Goal: Task Accomplishment & Management: Manage account settings

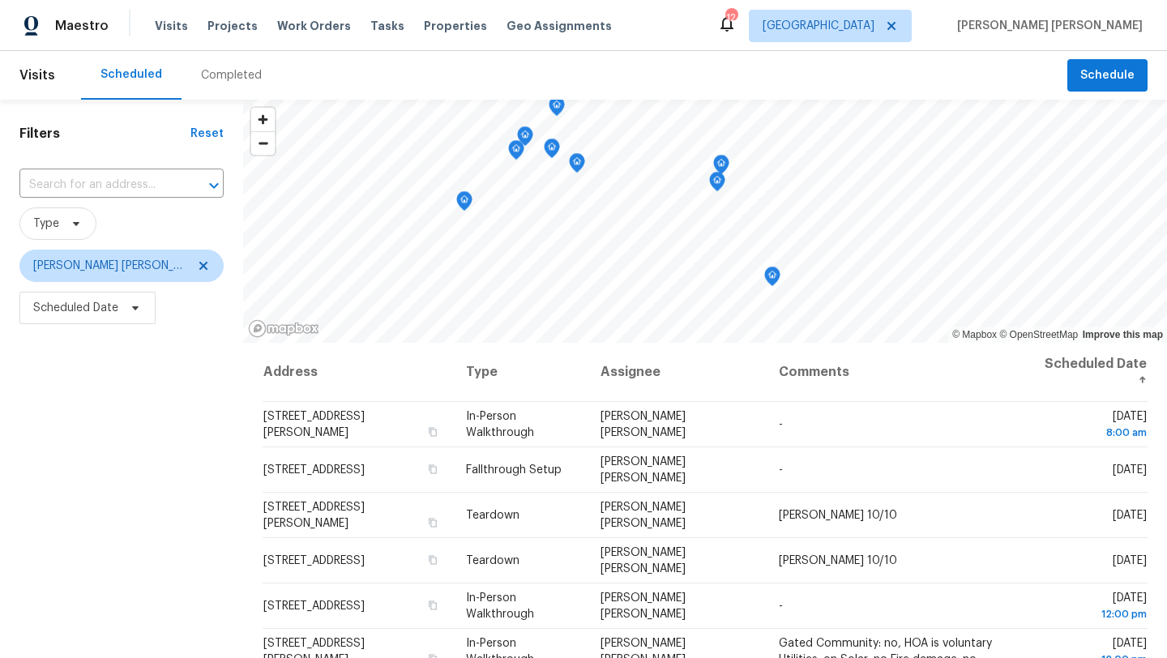
scroll to position [35, 0]
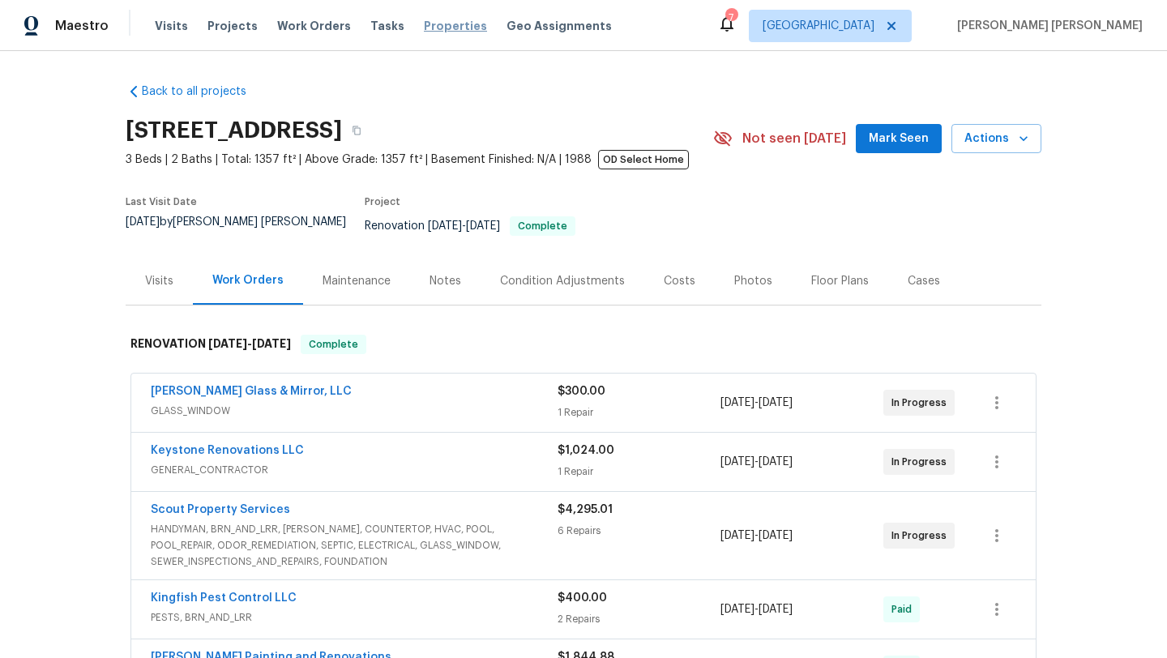
click at [436, 28] on span "Properties" at bounding box center [455, 26] width 63 height 16
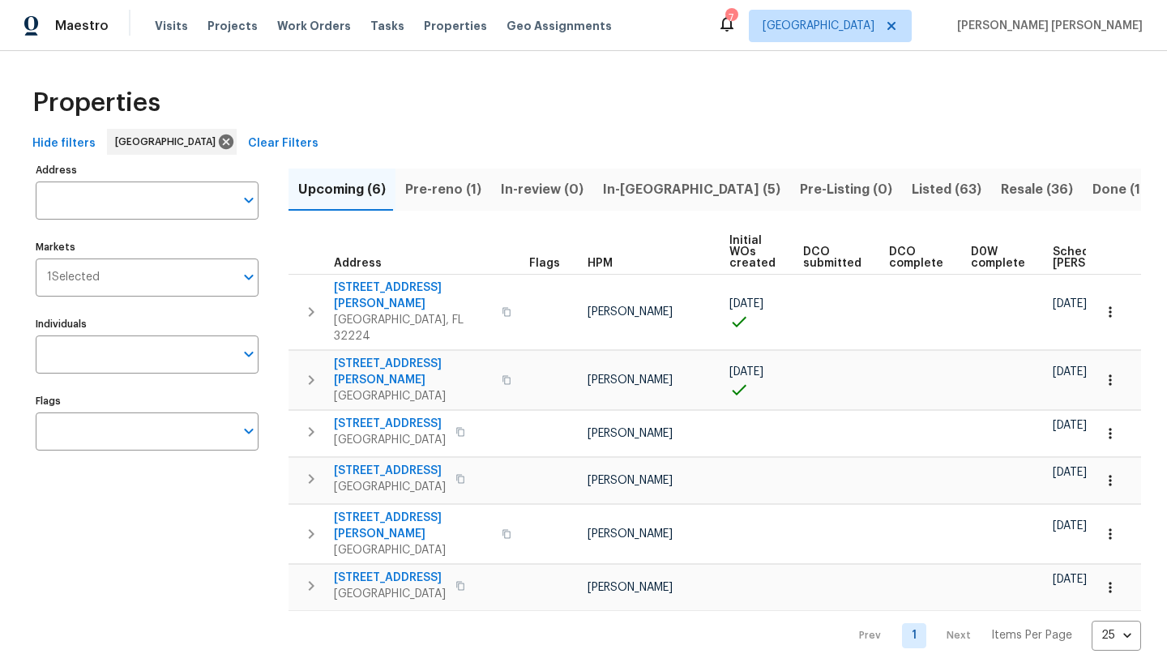
click at [1001, 193] on span "Resale (36)" at bounding box center [1037, 189] width 72 height 23
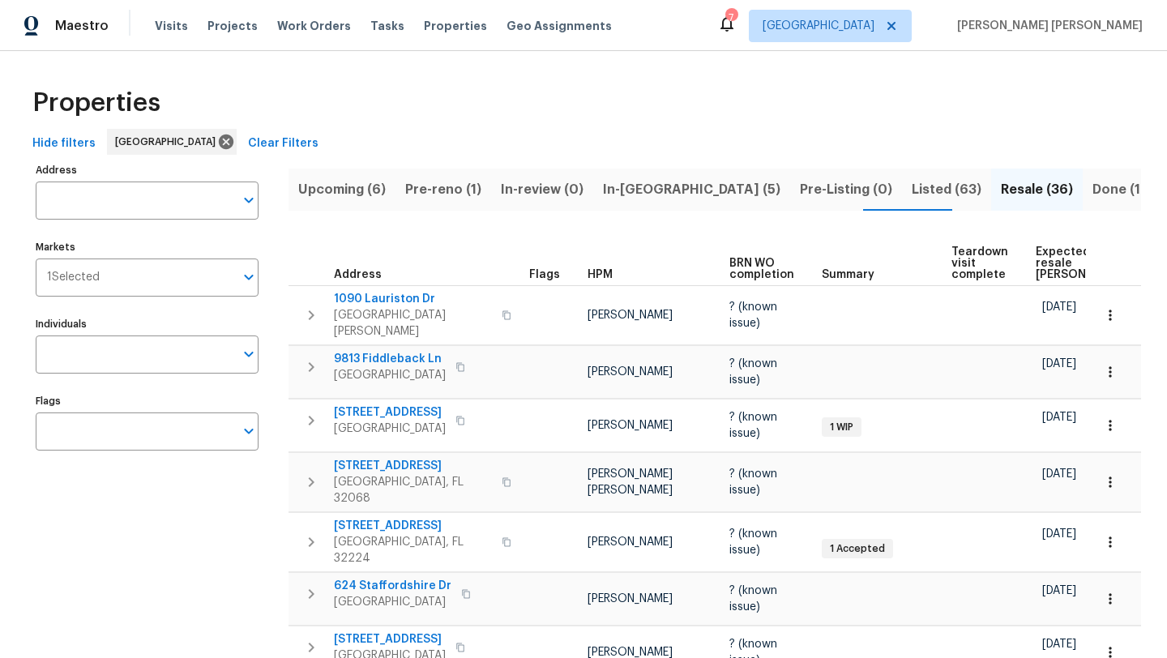
click at [596, 272] on span "HPM" at bounding box center [599, 274] width 25 height 11
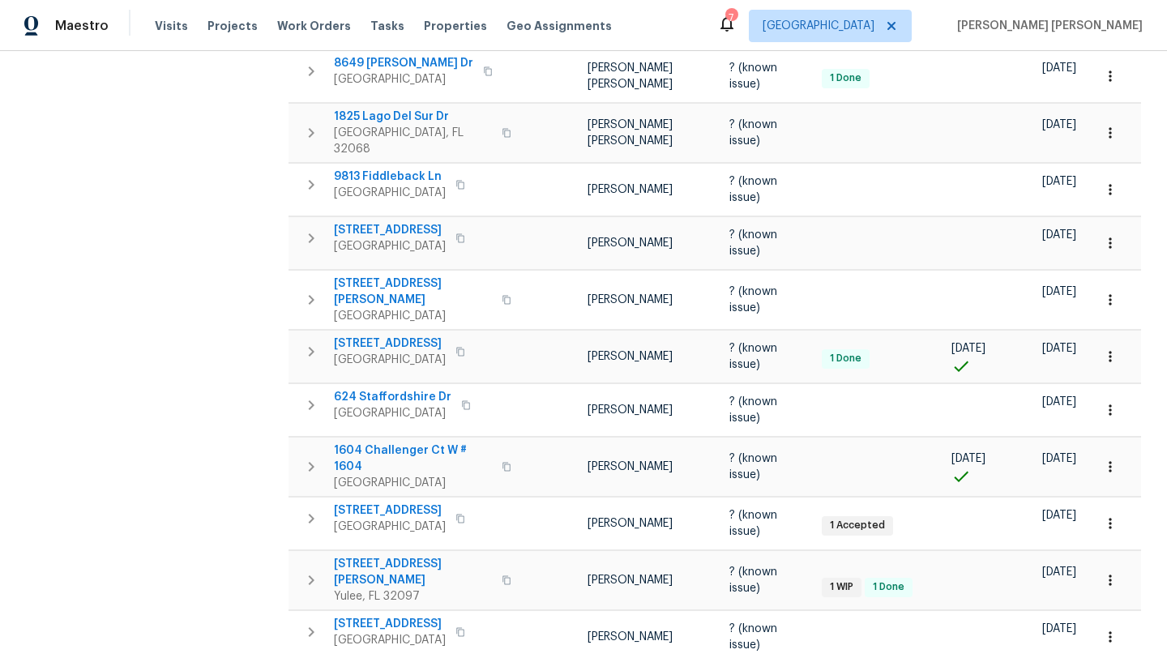
scroll to position [420, 0]
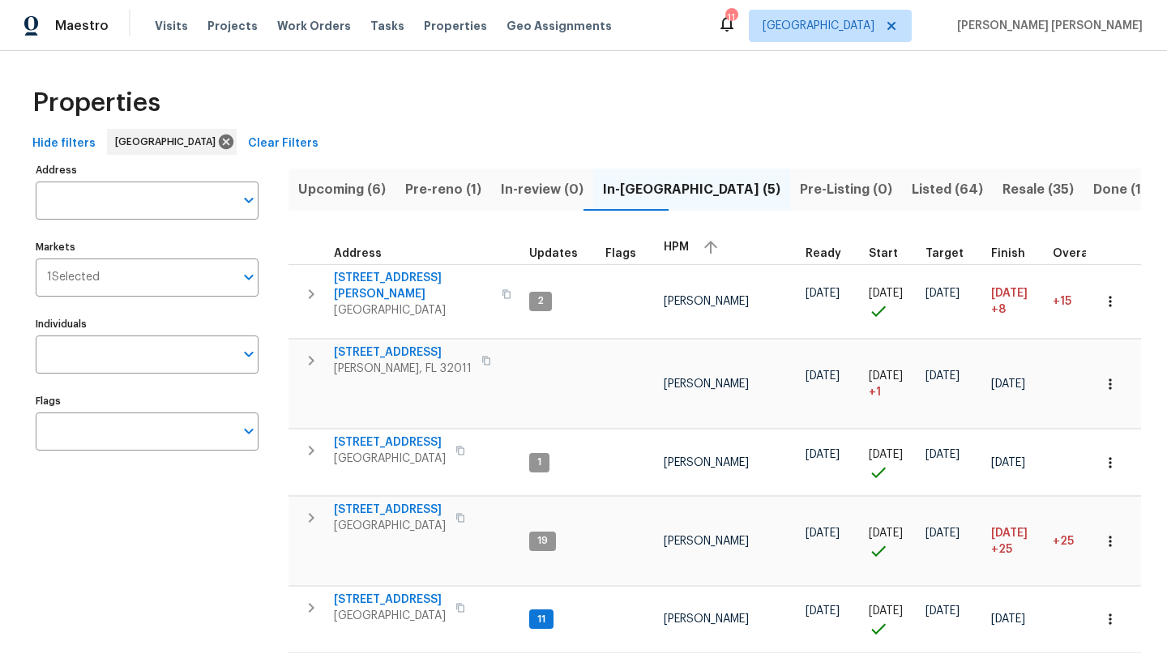
scroll to position [30, 0]
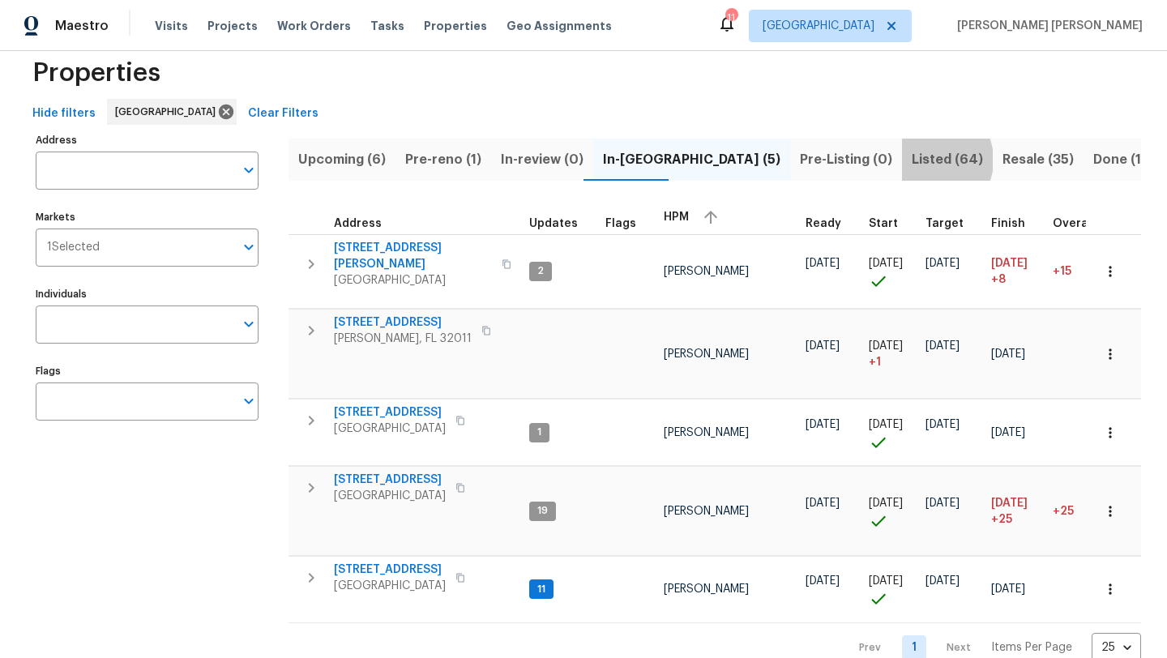
click at [912, 159] on span "Listed (64)" at bounding box center [947, 159] width 71 height 23
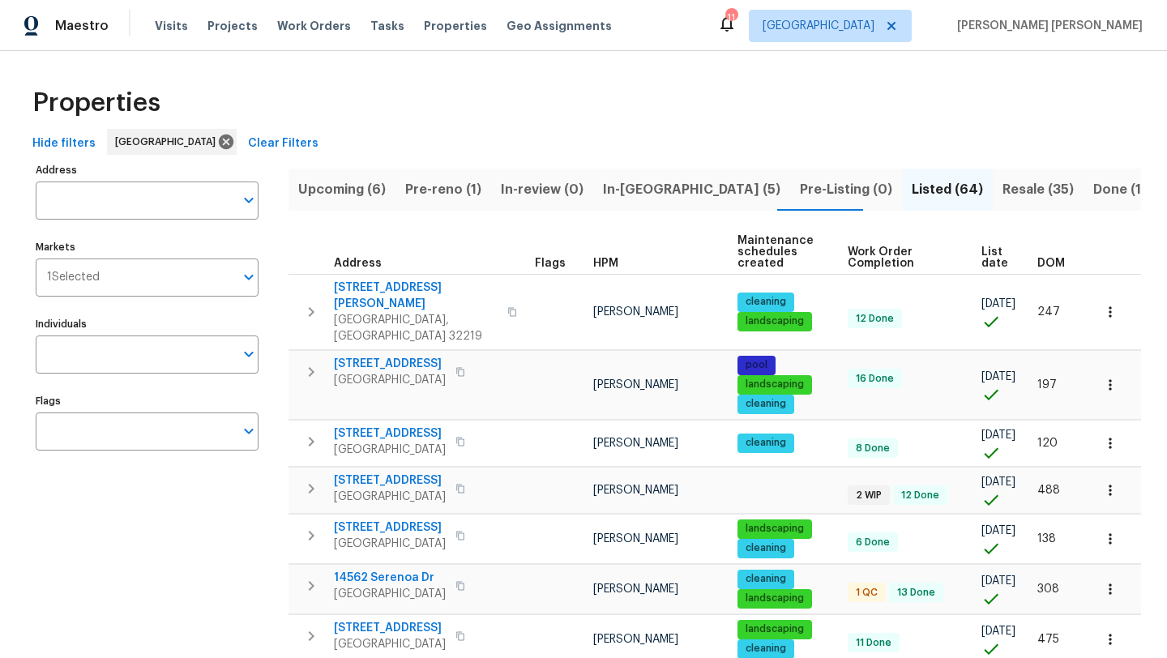
click at [608, 260] on span "HPM" at bounding box center [605, 263] width 25 height 11
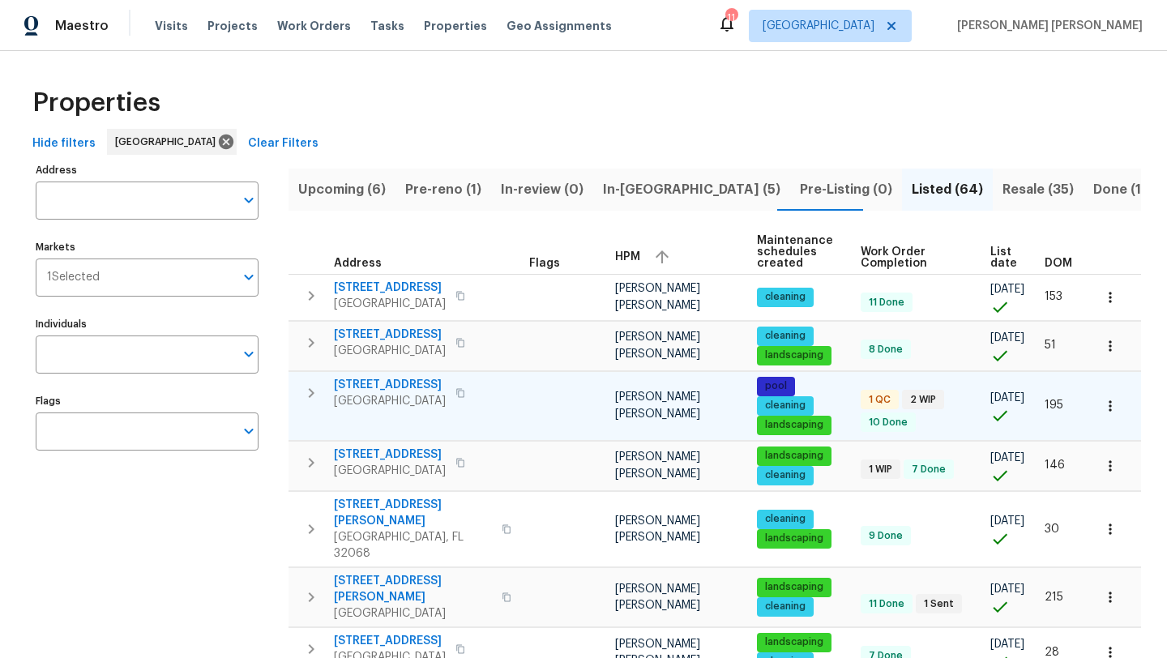
click at [380, 393] on span "914 Quailridge Ct" at bounding box center [390, 385] width 112 height 16
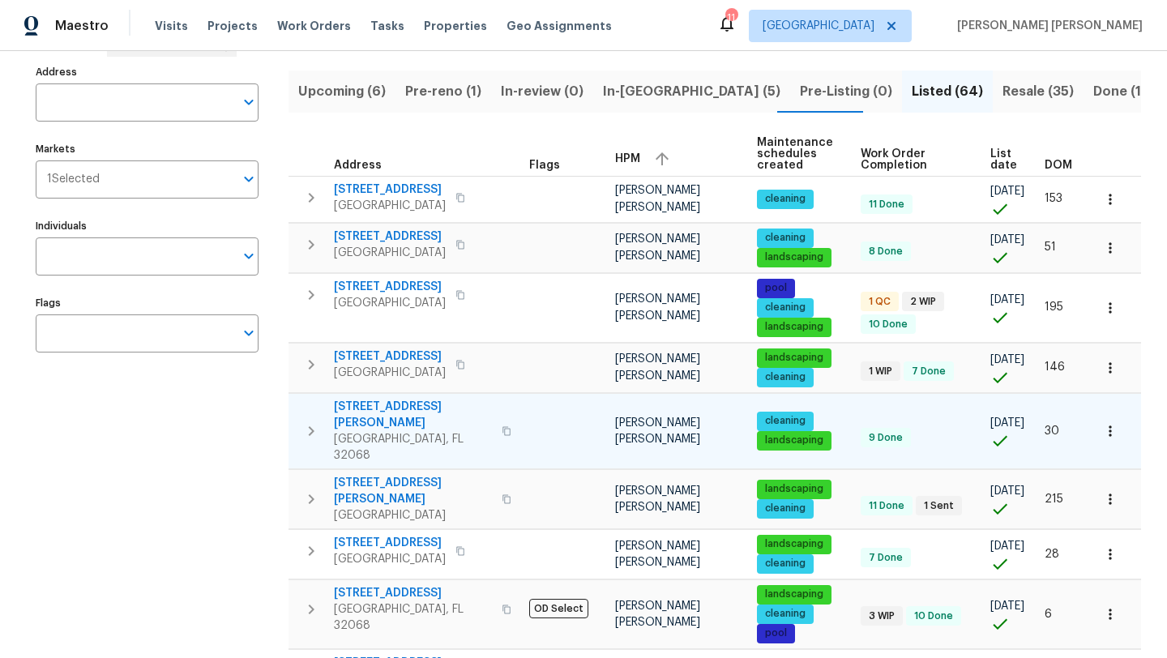
scroll to position [106, 0]
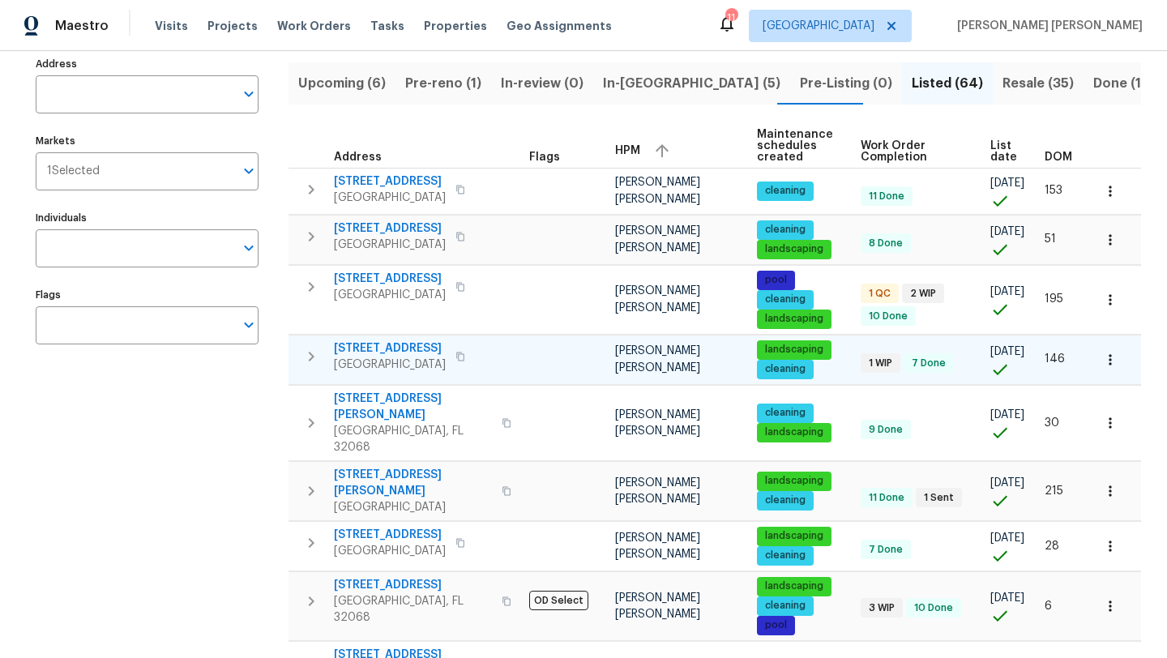
click at [408, 357] on span "3020 Southbank Cir" at bounding box center [390, 348] width 112 height 16
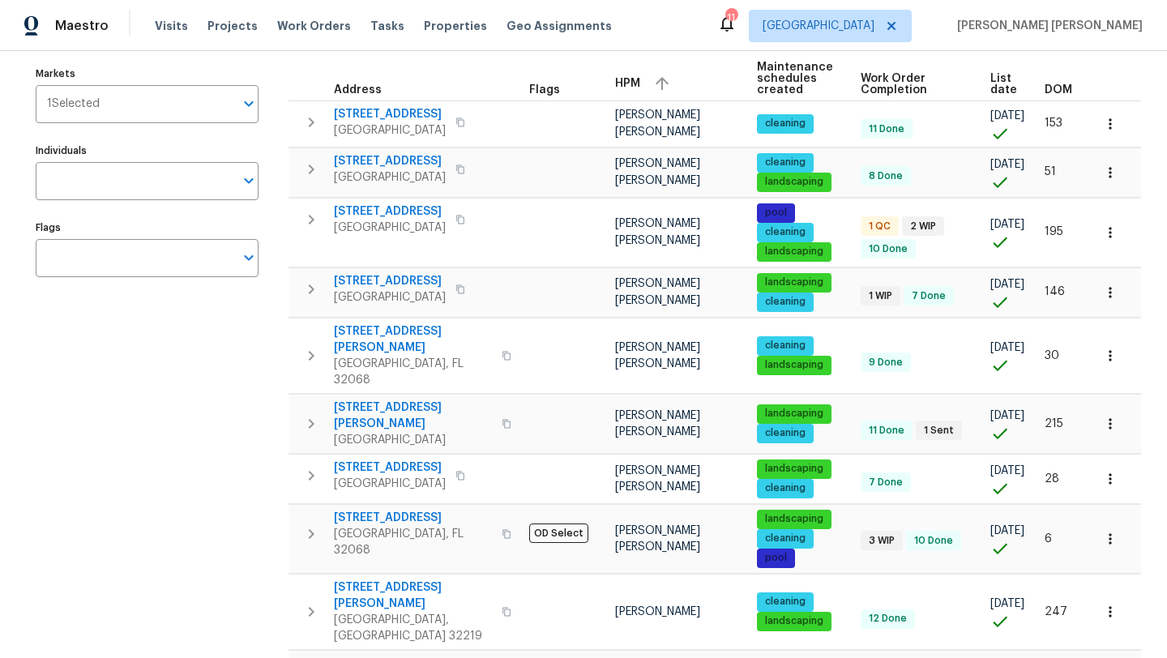
scroll to position [166, 0]
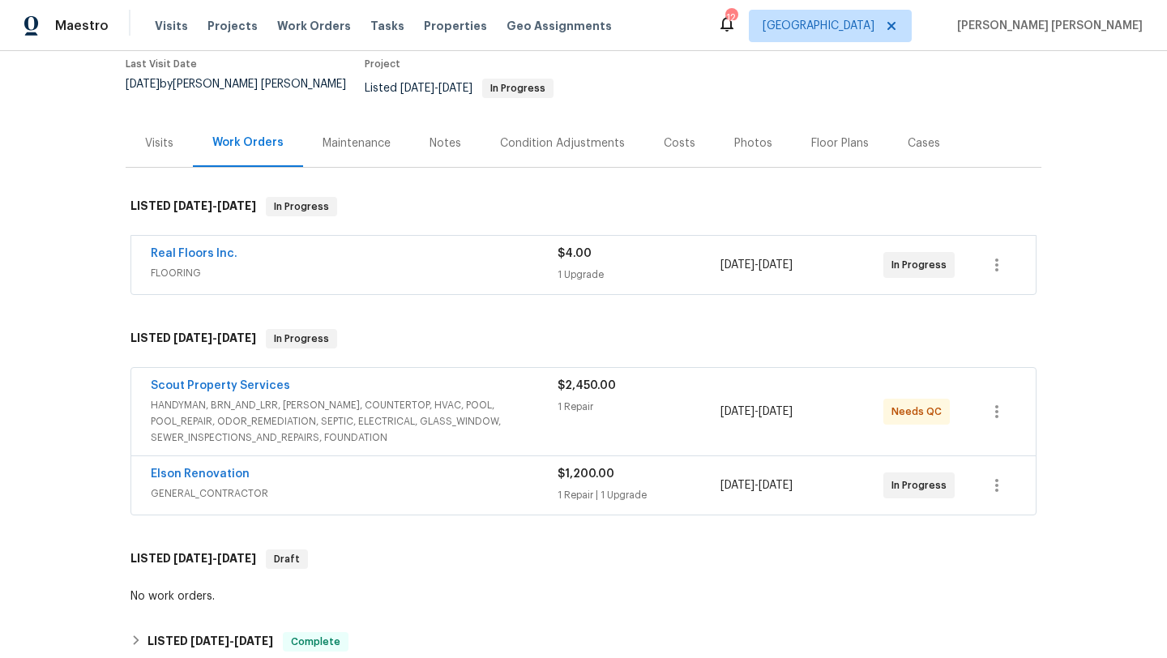
scroll to position [146, 0]
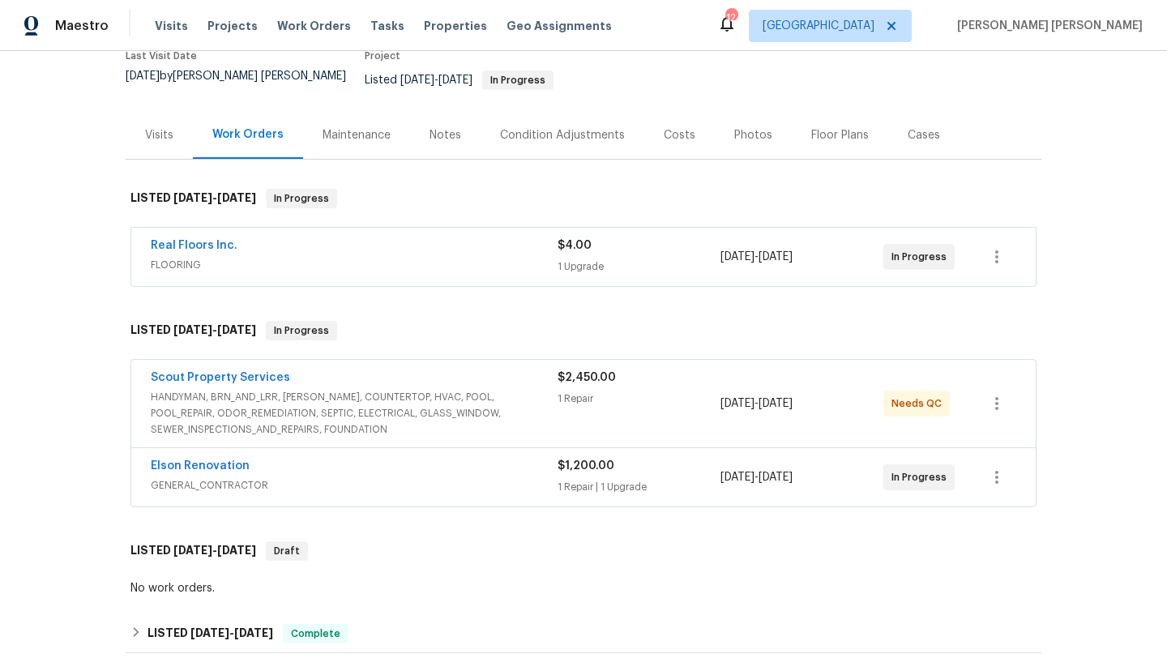
click at [335, 399] on span "HANDYMAN, BRN_AND_LRR, [PERSON_NAME], COUNTERTOP, HVAC, POOL, POOL_REPAIR, ODOR…" at bounding box center [354, 413] width 407 height 49
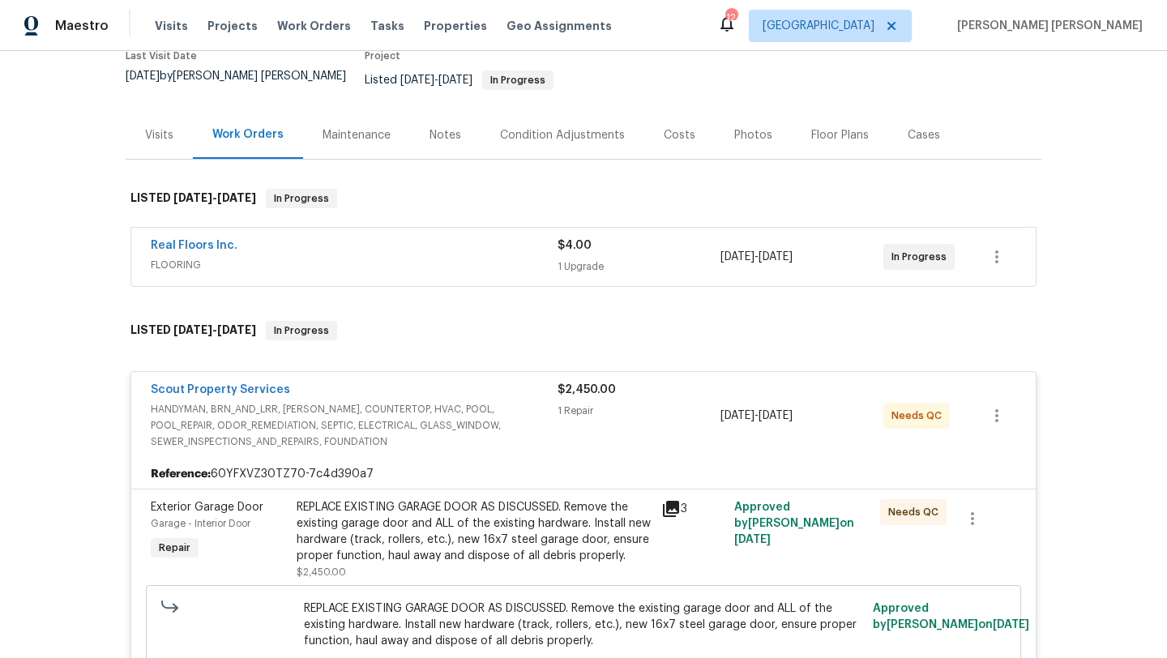
click at [674, 501] on icon at bounding box center [671, 509] width 16 height 16
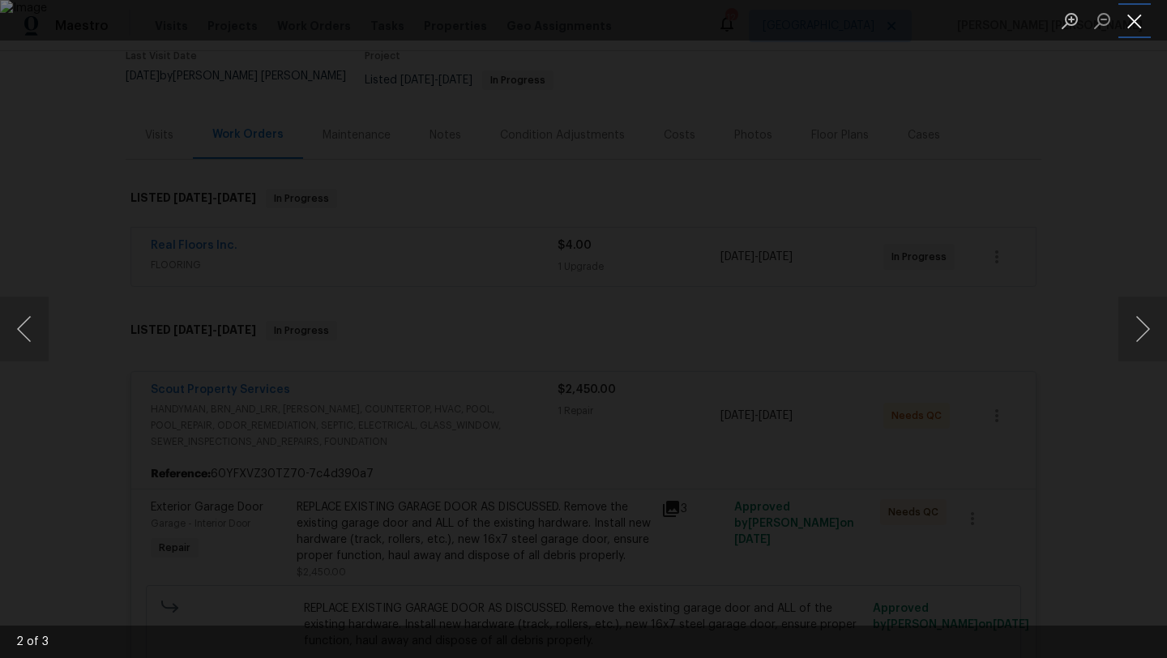
click at [1136, 34] on button "Close lightbox" at bounding box center [1134, 20] width 32 height 28
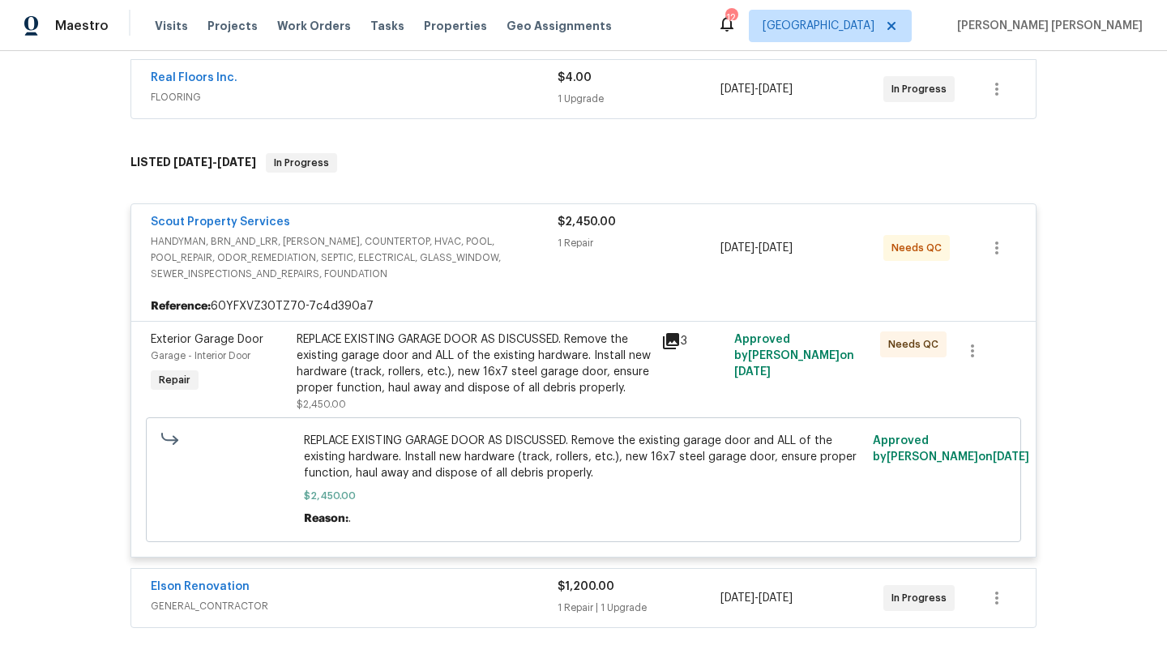
scroll to position [348, 0]
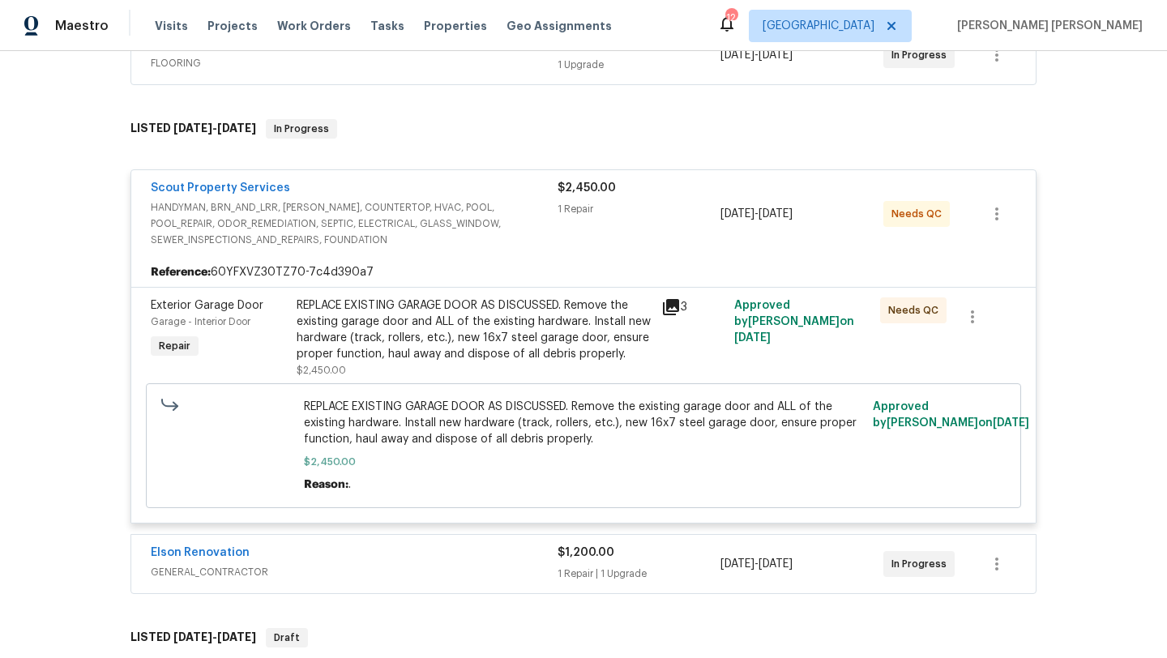
click at [416, 227] on span "HANDYMAN, BRN_AND_LRR, WELLS, COUNTERTOP, HVAC, POOL, POOL_REPAIR, ODOR_REMEDIA…" at bounding box center [354, 223] width 407 height 49
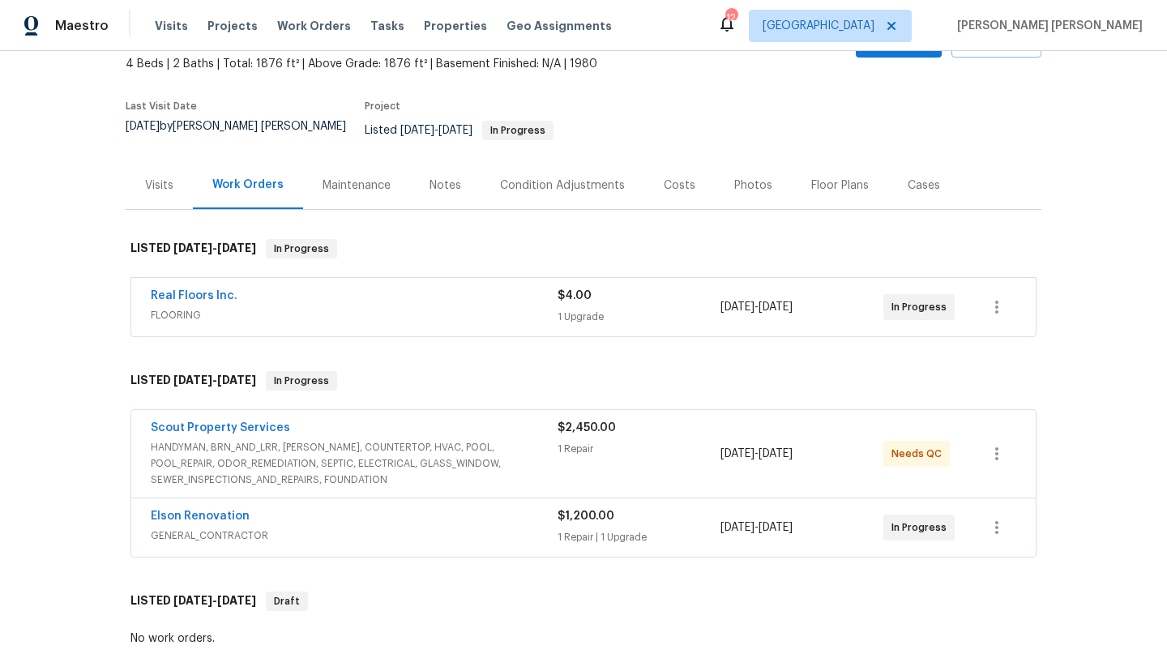
scroll to position [0, 0]
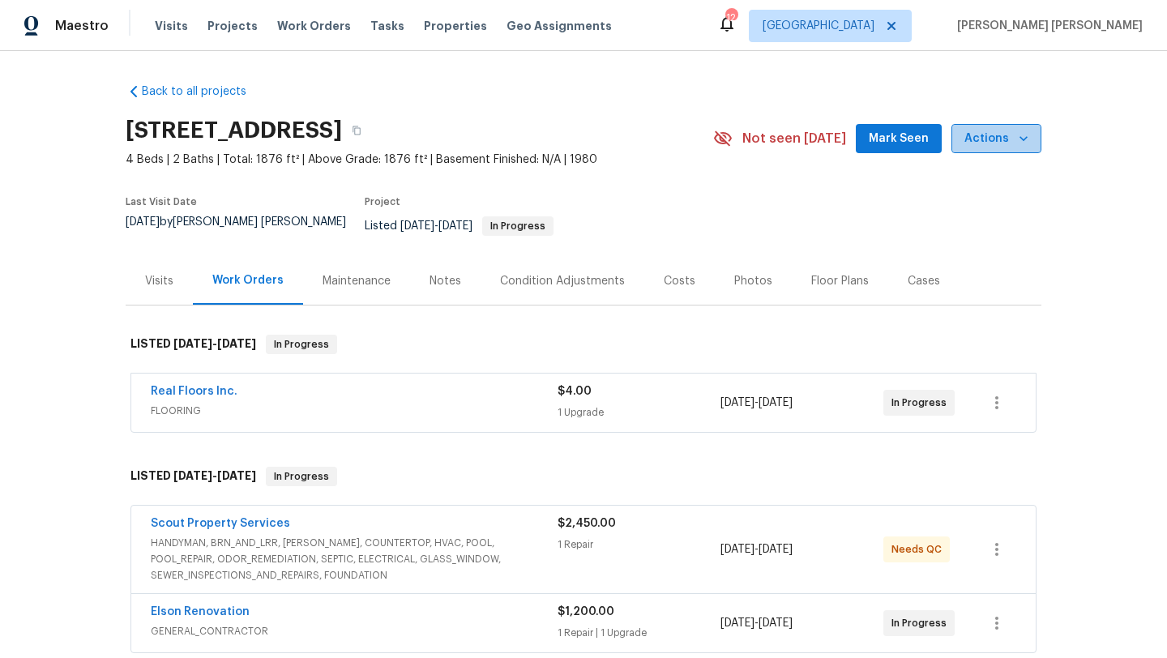
click at [1025, 143] on icon "button" at bounding box center [1023, 138] width 16 height 16
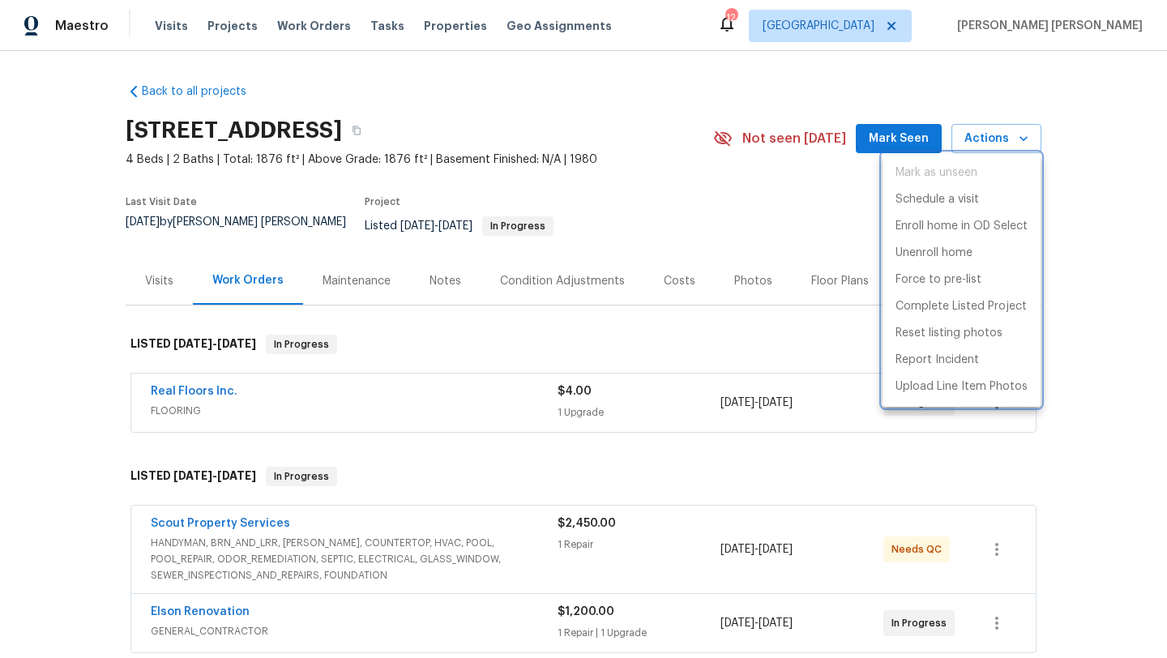
click at [577, 322] on div at bounding box center [583, 329] width 1167 height 658
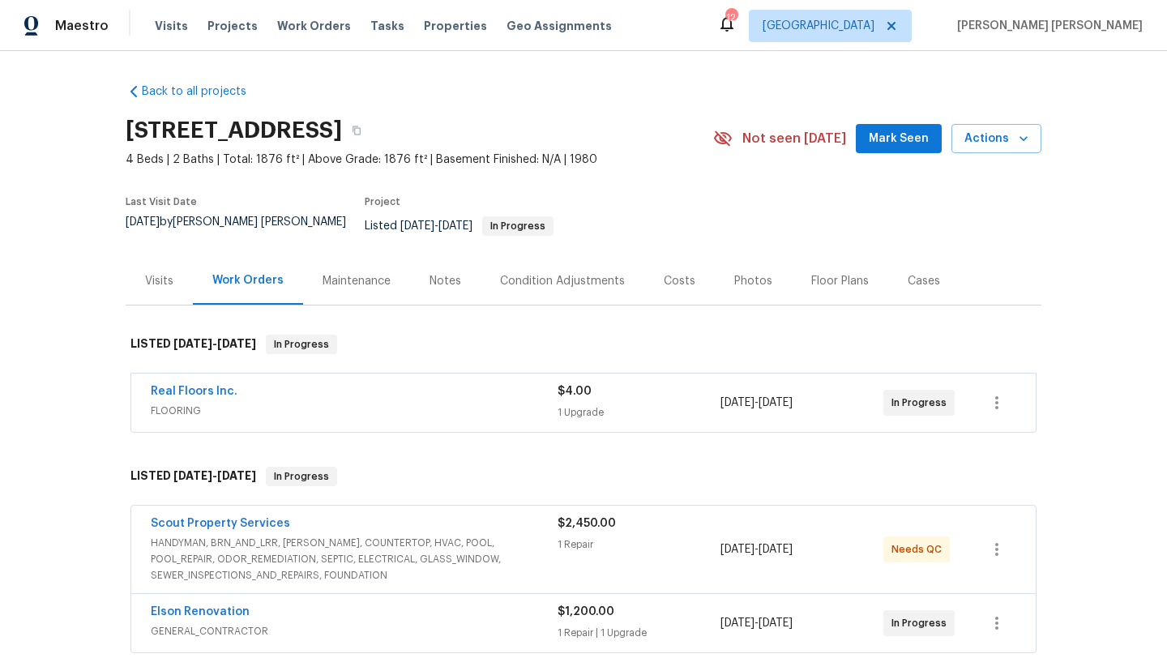
click at [255, 403] on span "FLOORING" at bounding box center [354, 411] width 407 height 16
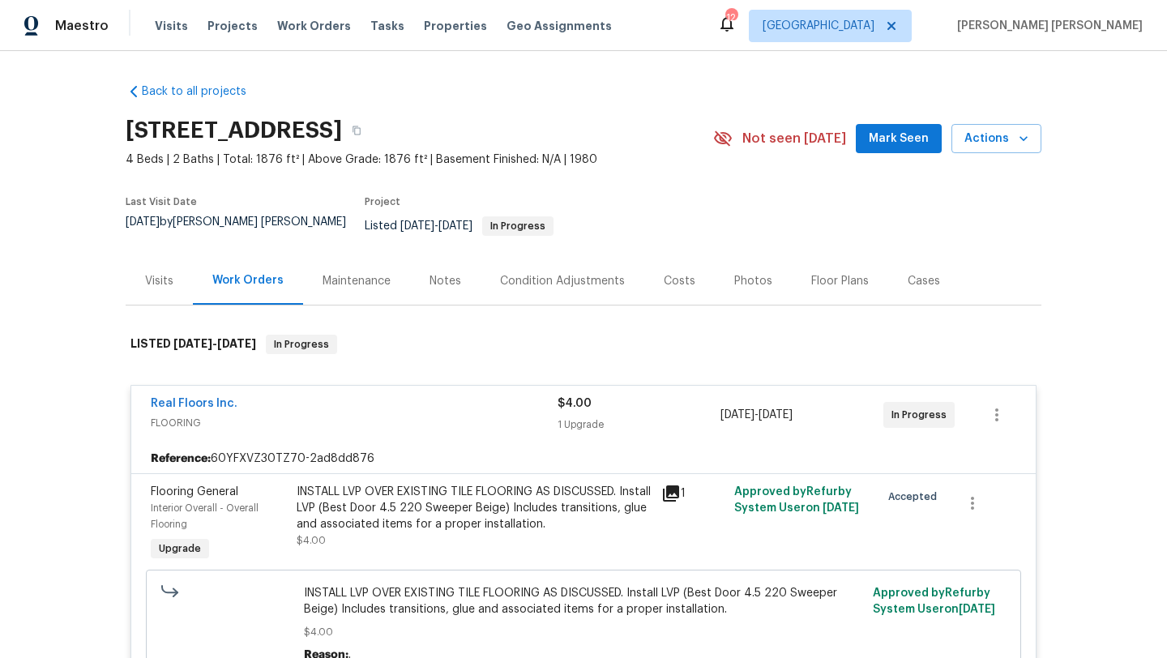
scroll to position [102, 0]
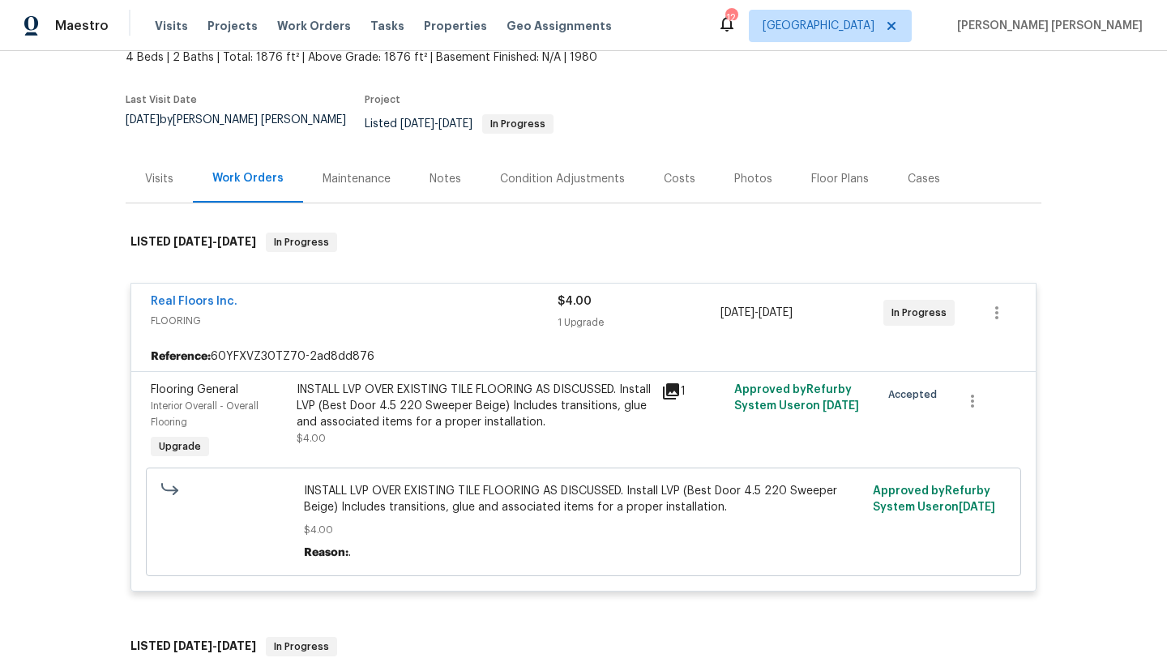
click at [471, 487] on span "INSTALL LVP OVER EXISTING TILE FLOORING AS DISCUSSED. Install LVP (Best Door 4.…" at bounding box center [584, 499] width 560 height 32
click at [323, 408] on div "INSTALL LVP OVER EXISTING TILE FLOORING AS DISCUSSED. Install LVP (Best Door 4.…" at bounding box center [474, 406] width 355 height 49
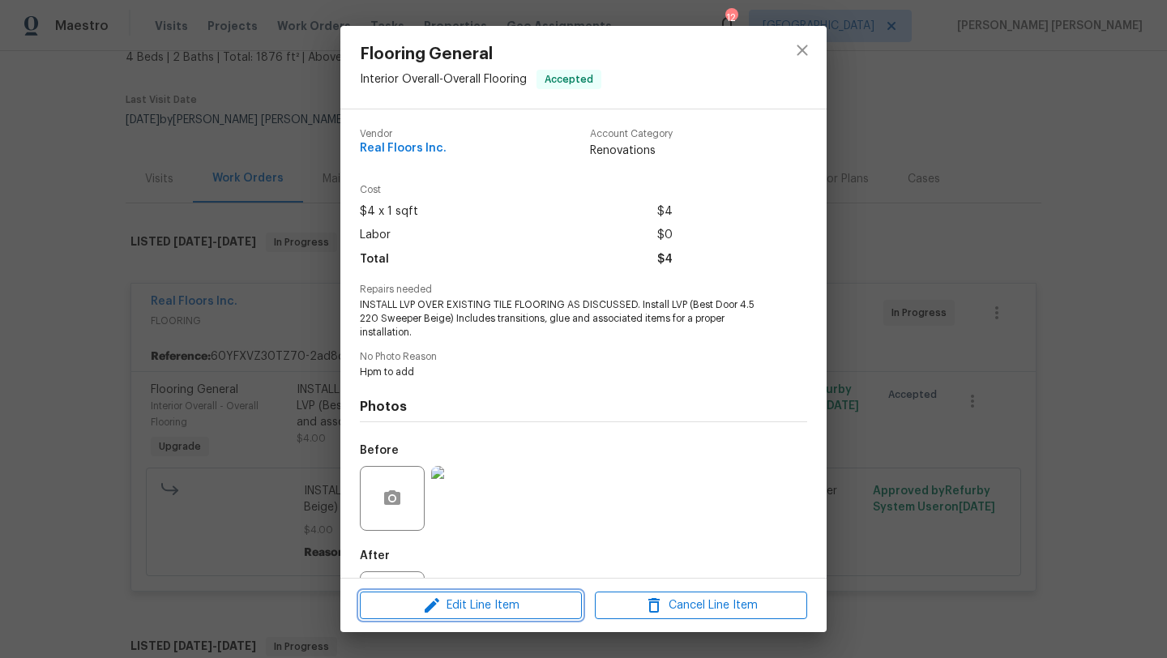
click at [473, 608] on span "Edit Line Item" at bounding box center [471, 606] width 212 height 20
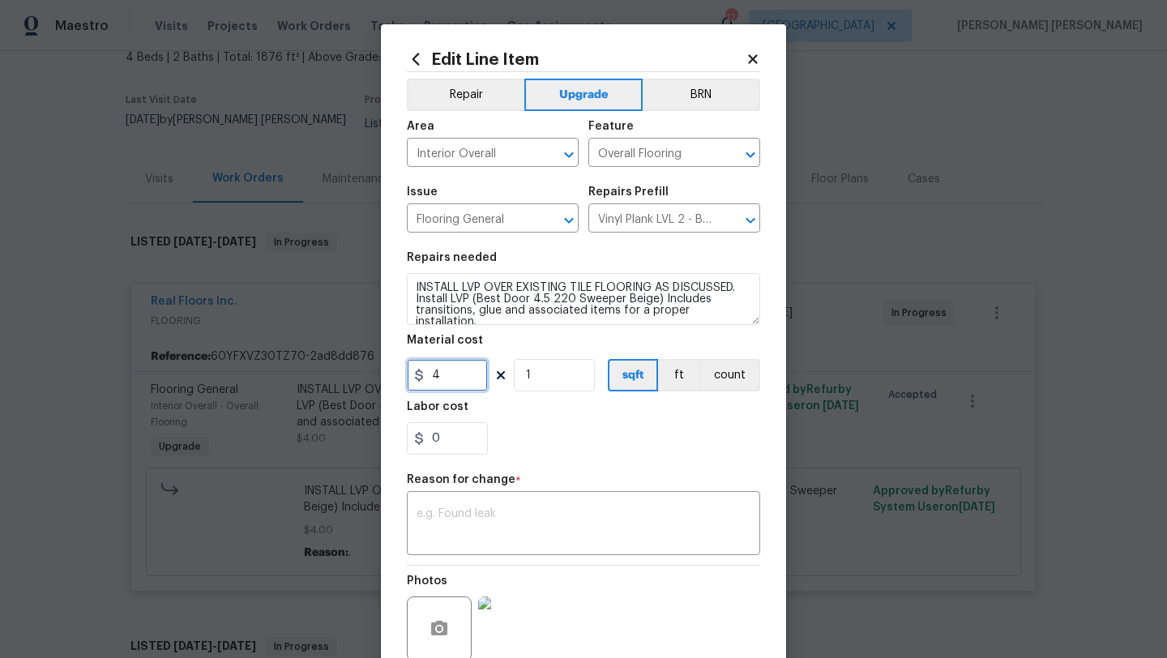
click at [451, 368] on input "4" at bounding box center [447, 375] width 81 height 32
type input "5424.78"
click at [489, 510] on textarea at bounding box center [583, 525] width 334 height 34
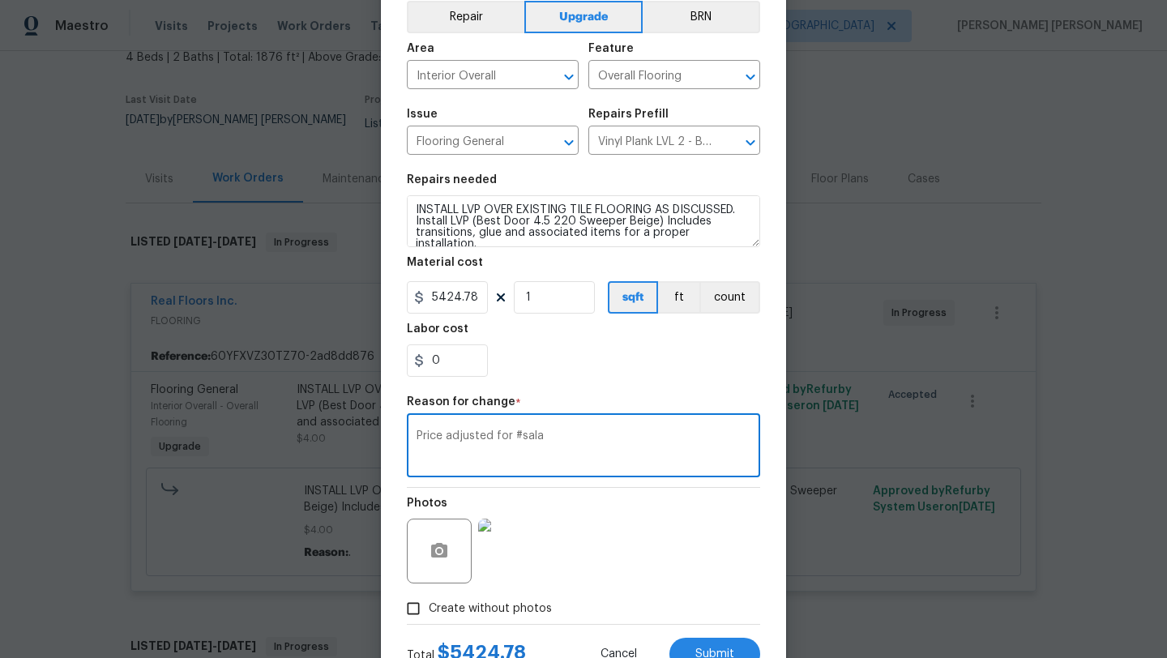
scroll to position [141, 0]
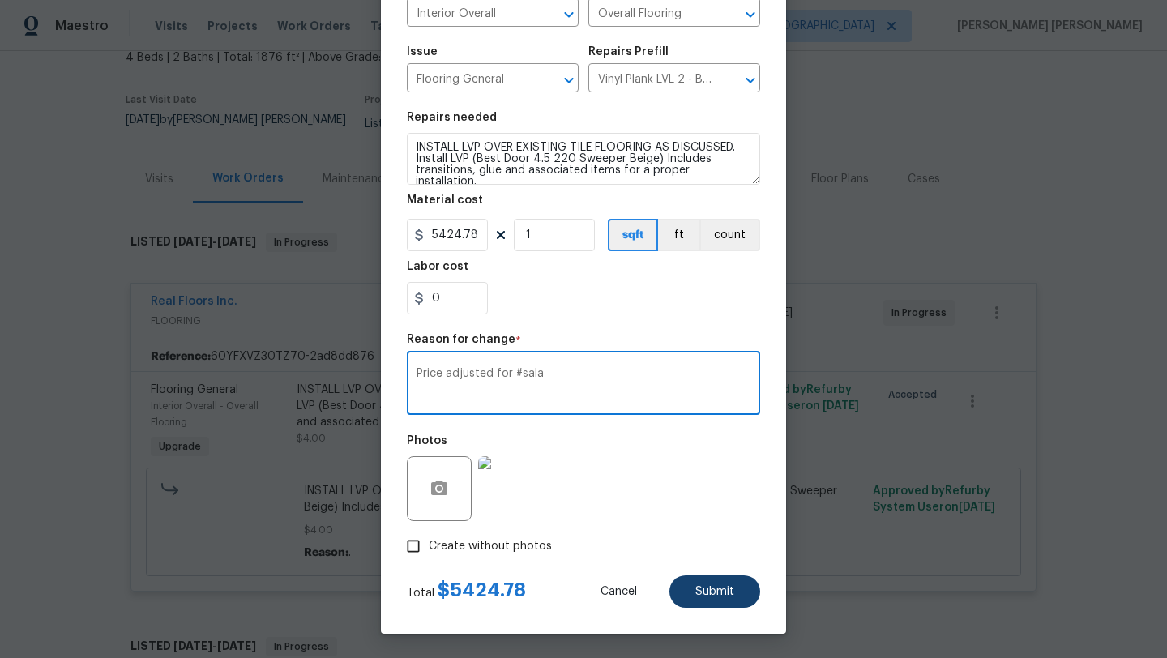
type textarea "Price adjusted for #sala"
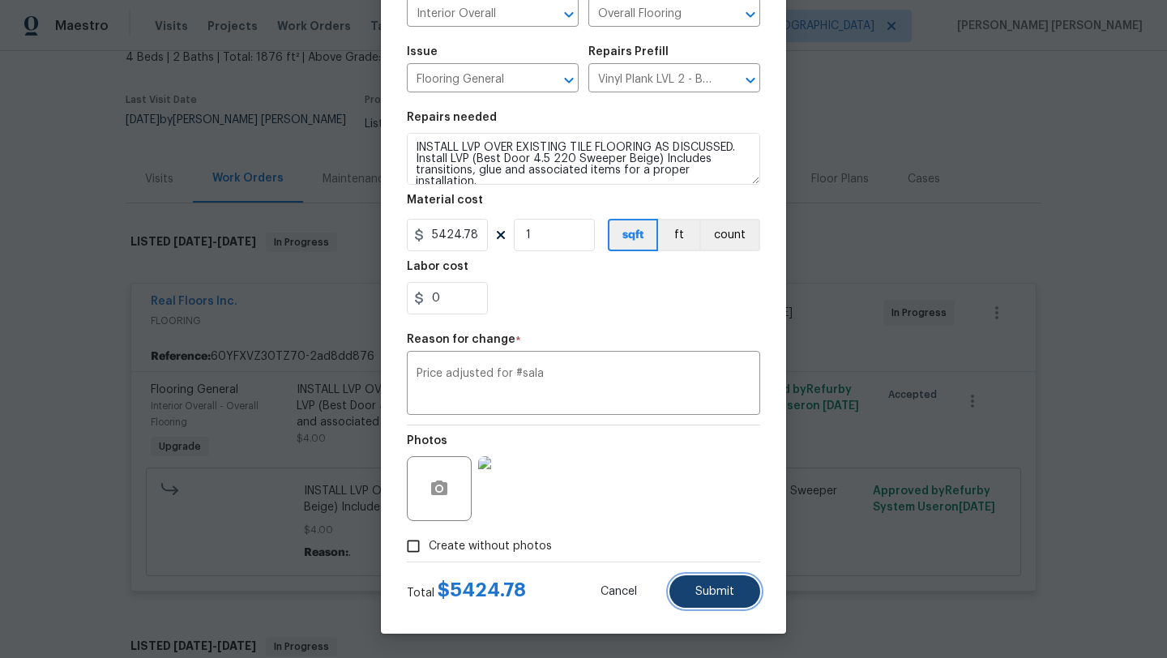
click at [724, 591] on span "Submit" at bounding box center [714, 592] width 39 height 12
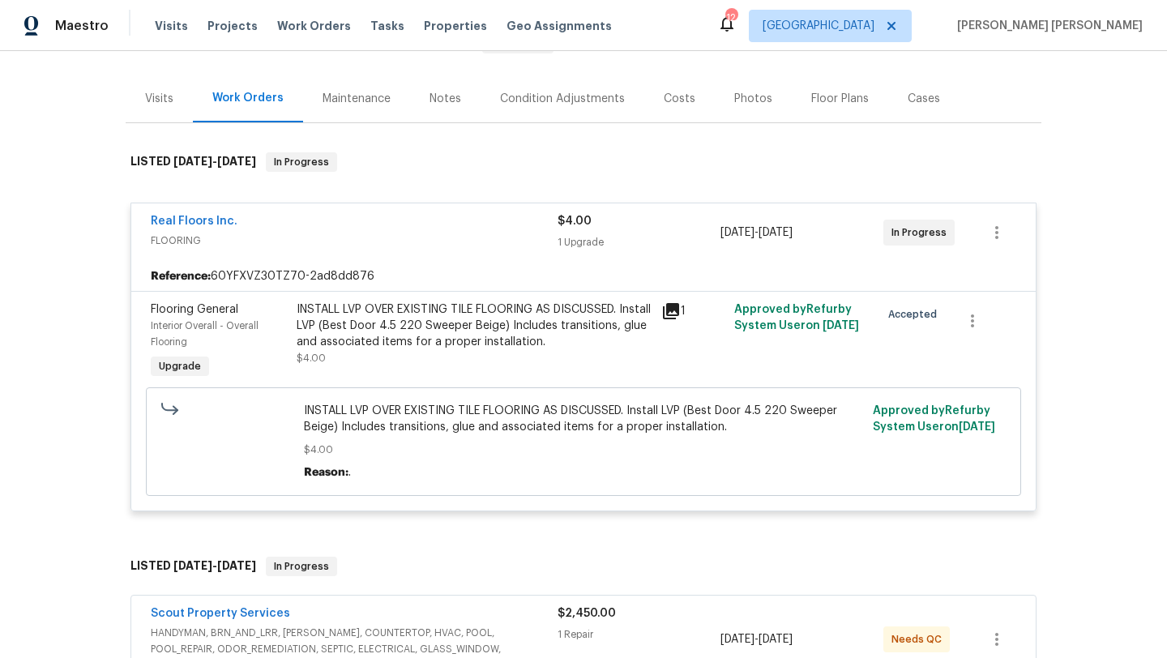
scroll to position [152, 0]
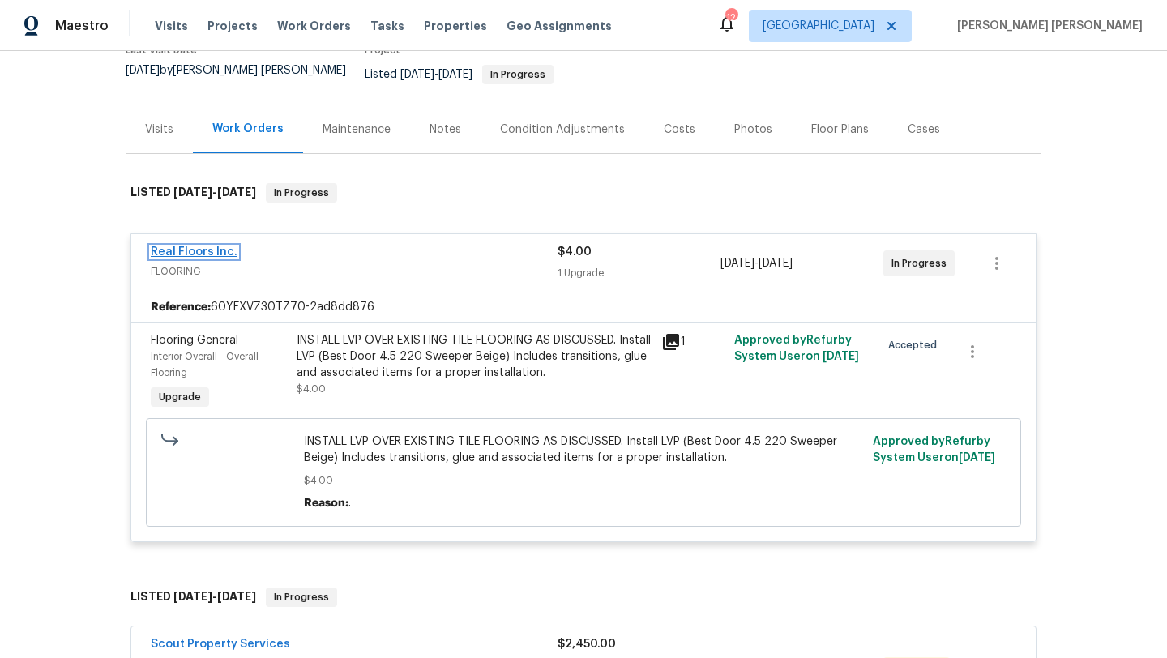
click at [210, 246] on link "Real Floors Inc." at bounding box center [194, 251] width 87 height 11
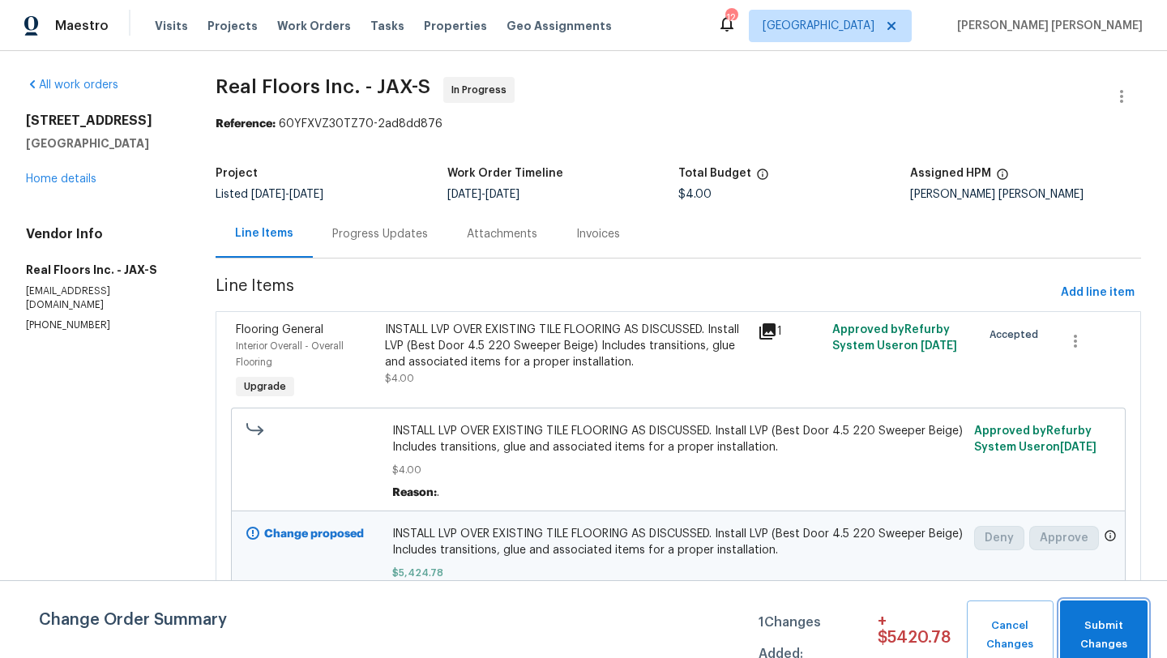
click at [1117, 621] on span "Submit Changes" at bounding box center [1103, 635] width 71 height 37
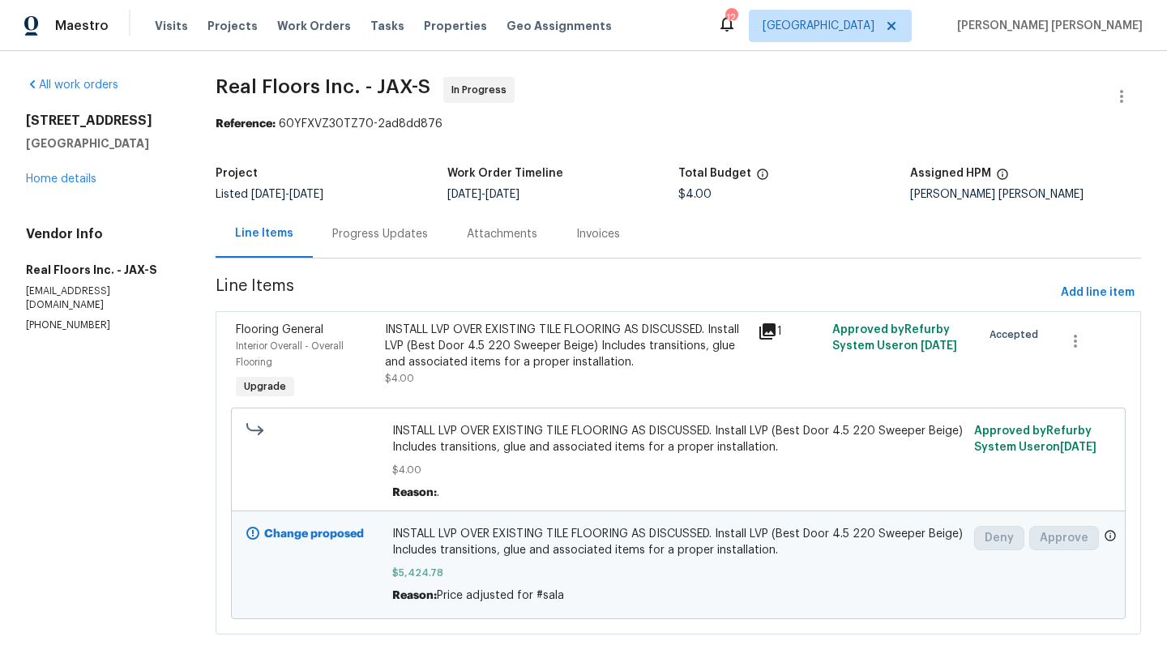
click at [74, 172] on div "914 Quailridge Ct Orange Park, FL 32065 Home details" at bounding box center [101, 150] width 151 height 75
click at [79, 187] on div "All work orders 914 Quailridge Ct Orange Park, FL 32065 Home details Vendor Inf…" at bounding box center [101, 204] width 151 height 255
click at [82, 181] on link "Home details" at bounding box center [61, 178] width 70 height 11
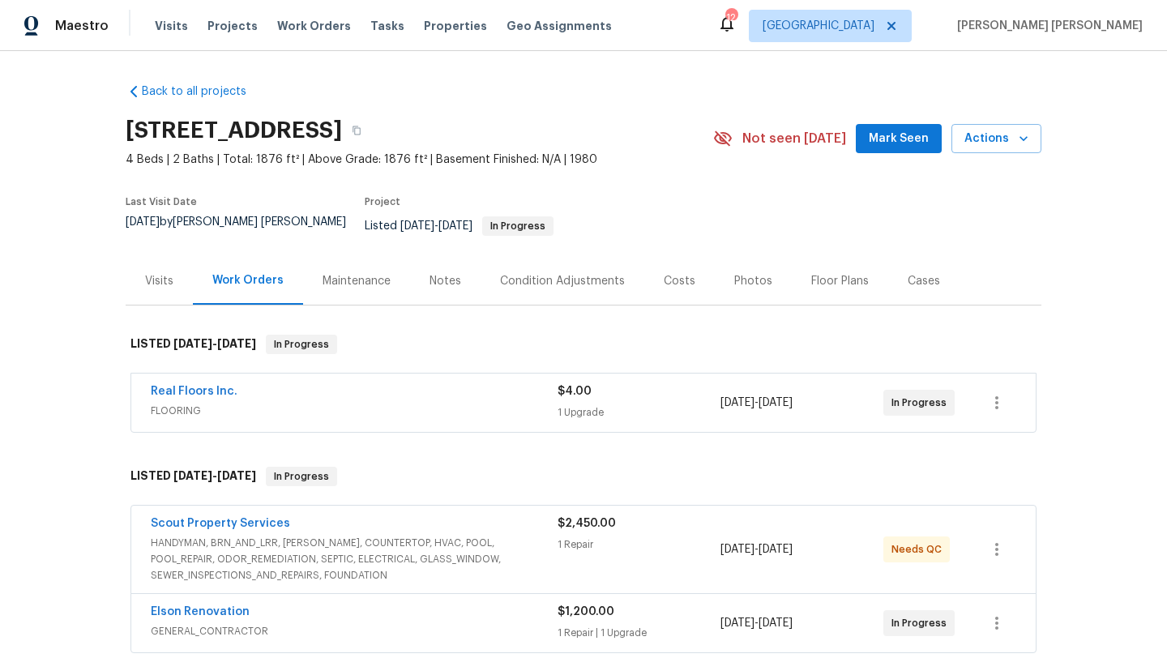
scroll to position [144, 0]
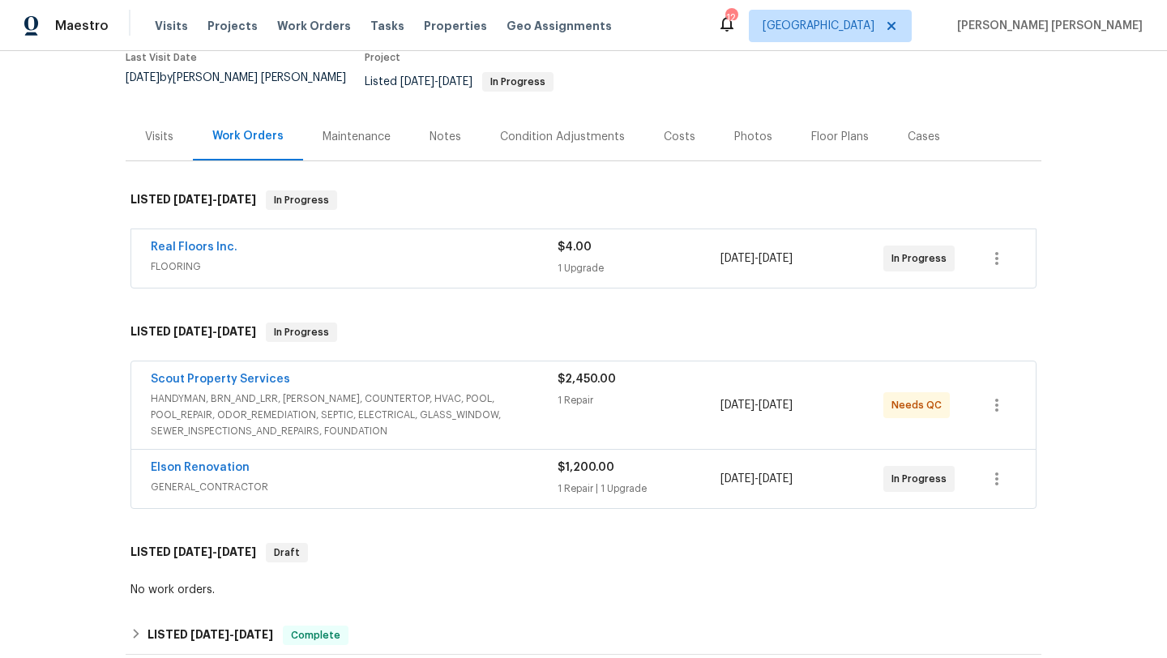
click at [240, 391] on span "HANDYMAN, BRN_AND_LRR, WELLS, COUNTERTOP, HVAC, POOL, POOL_REPAIR, ODOR_REMEDIA…" at bounding box center [354, 415] width 407 height 49
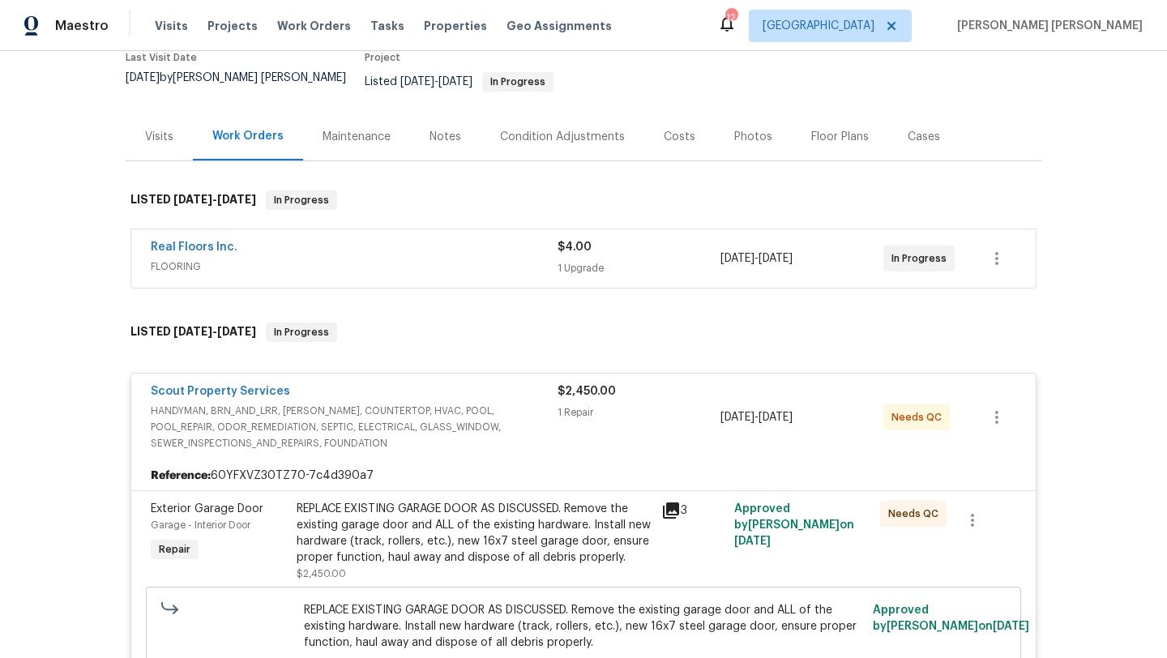
click at [497, 507] on div "REPLACE EXISTING GARAGE DOOR AS DISCUSSED. Remove the existing garage door and …" at bounding box center [474, 533] width 355 height 65
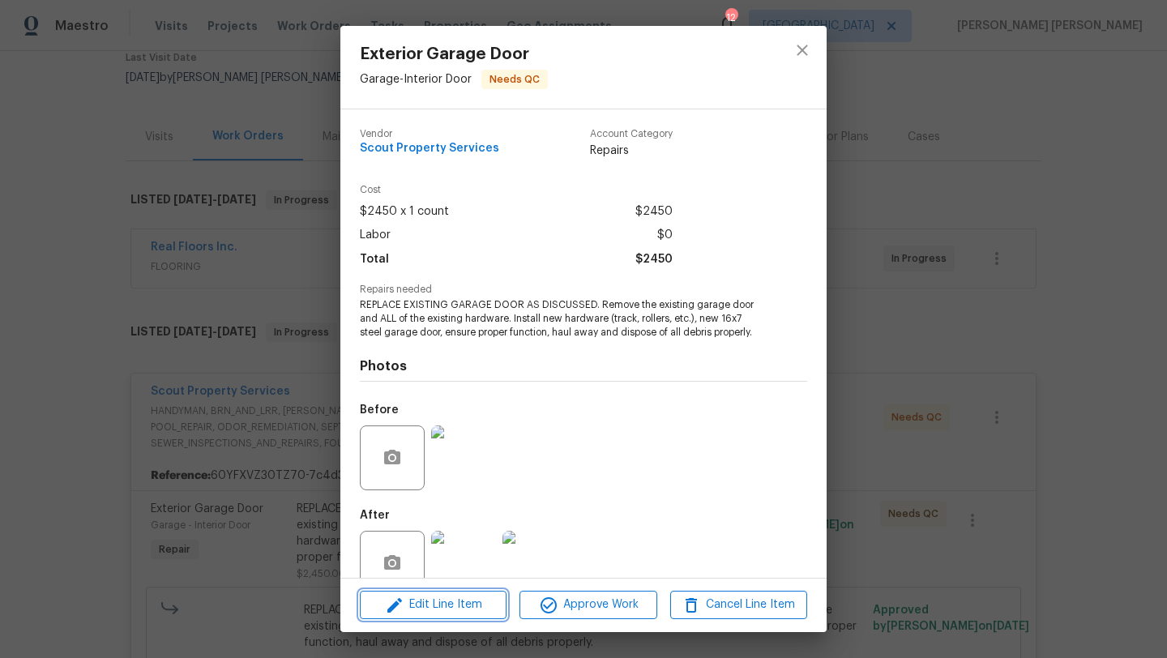
click at [476, 600] on span "Edit Line Item" at bounding box center [433, 605] width 137 height 20
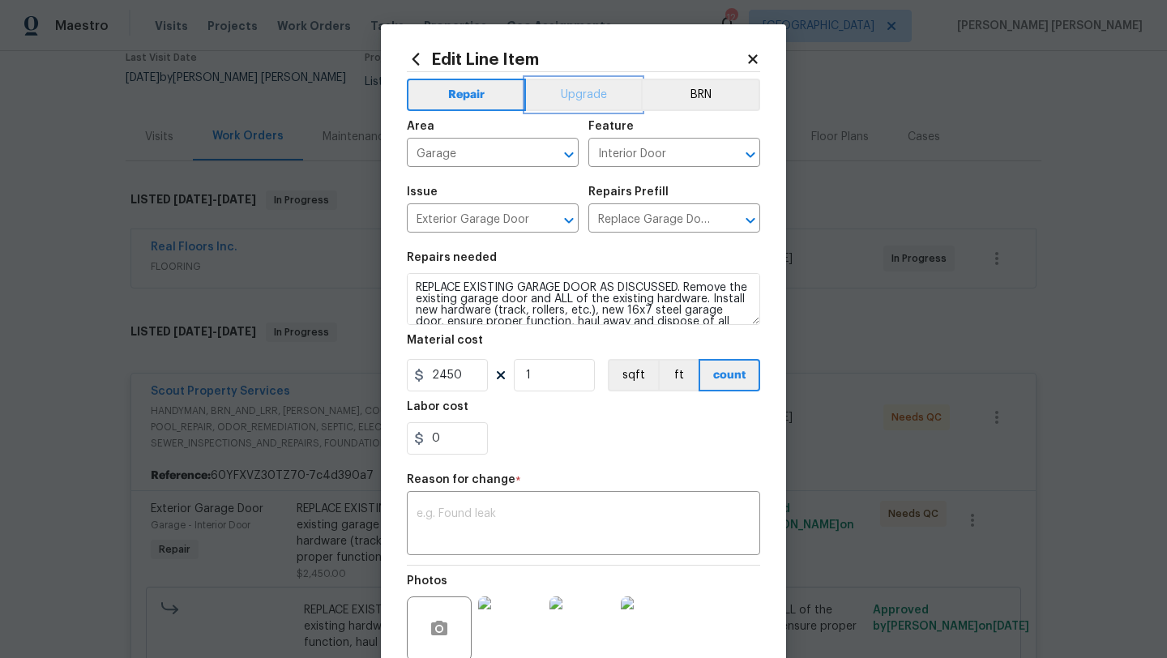
click at [582, 97] on button "Upgrade" at bounding box center [584, 95] width 116 height 32
click at [518, 522] on textarea at bounding box center [583, 525] width 334 height 34
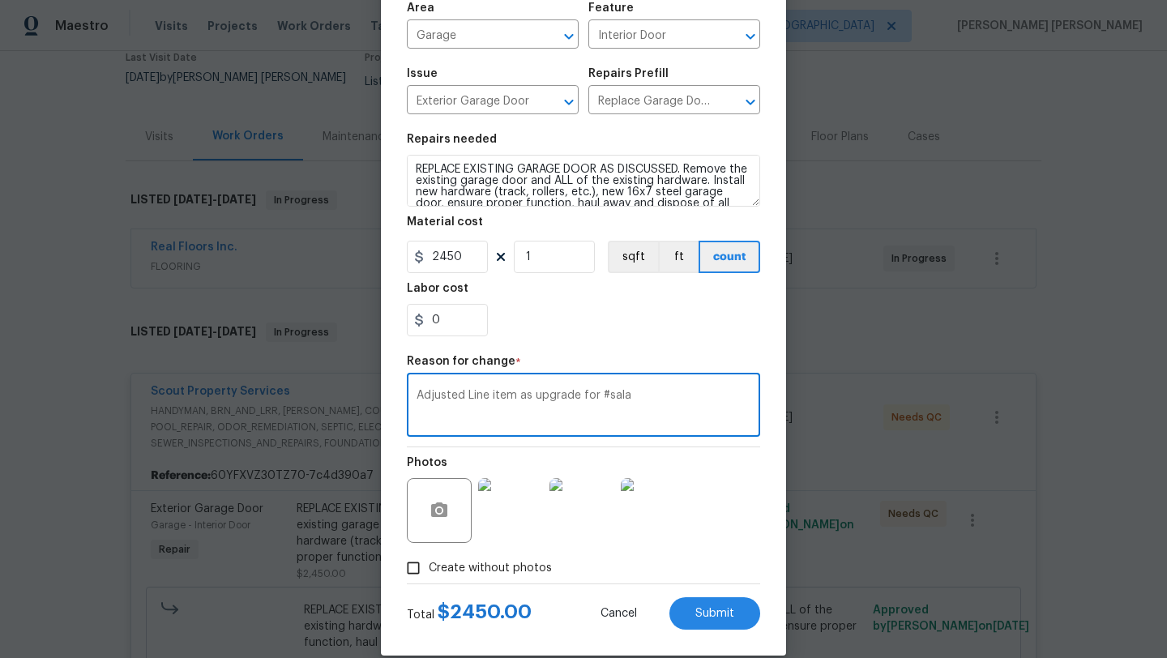
scroll to position [126, 0]
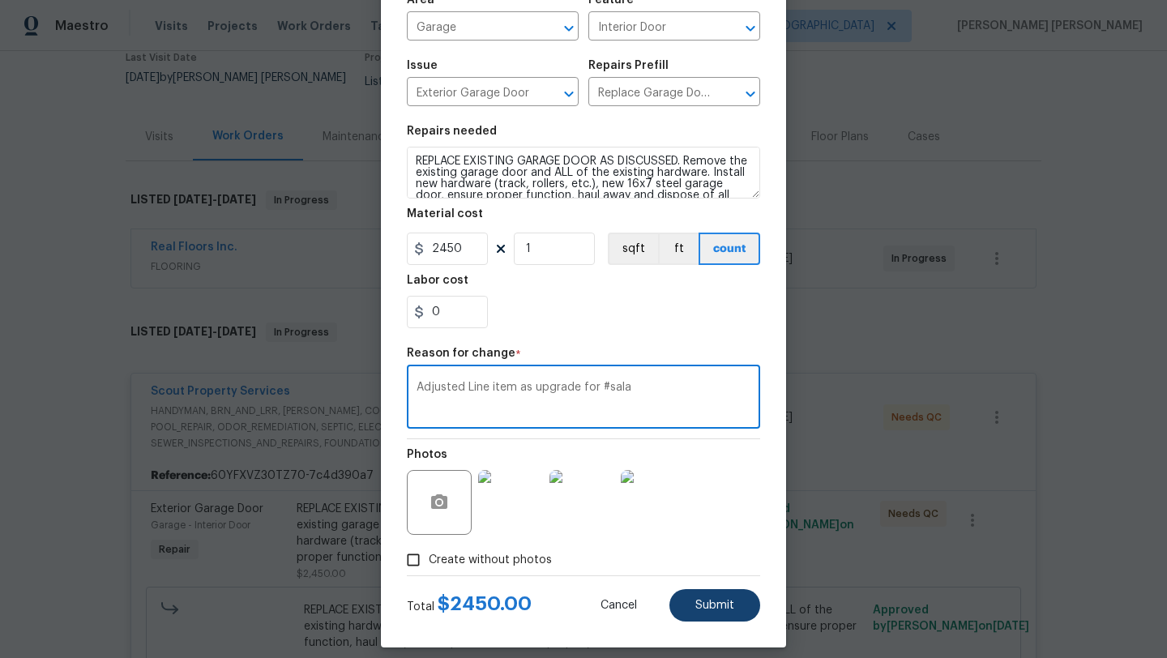
type textarea "Adjusted Line item as upgrade for #sala"
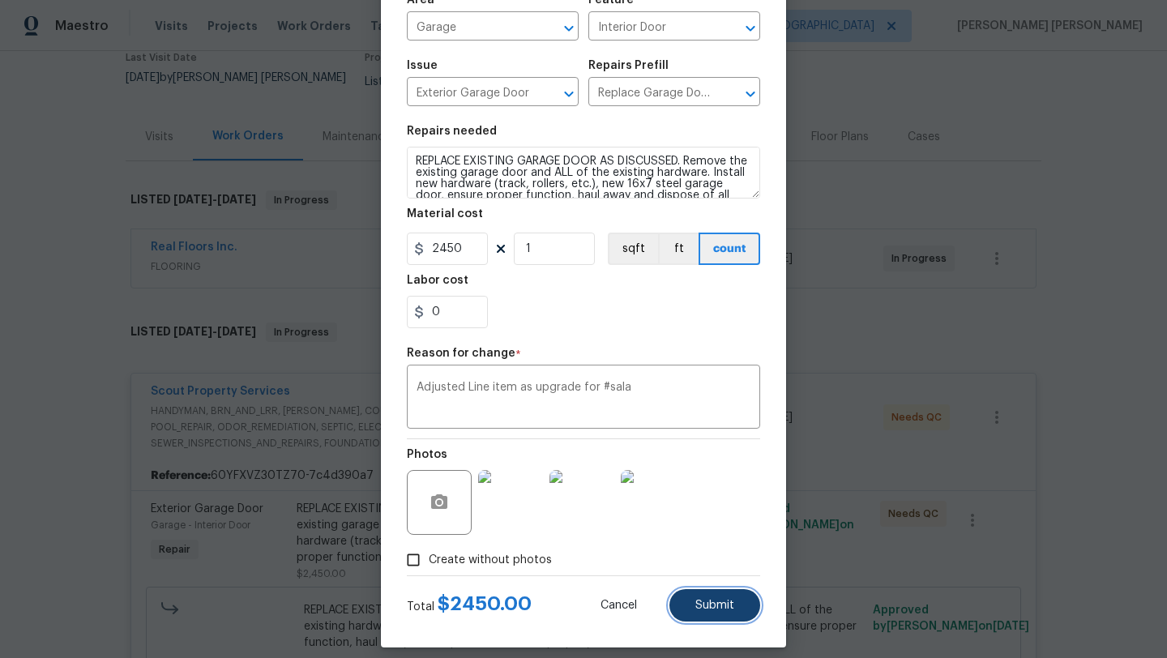
click at [709, 599] on button "Submit" at bounding box center [714, 605] width 91 height 32
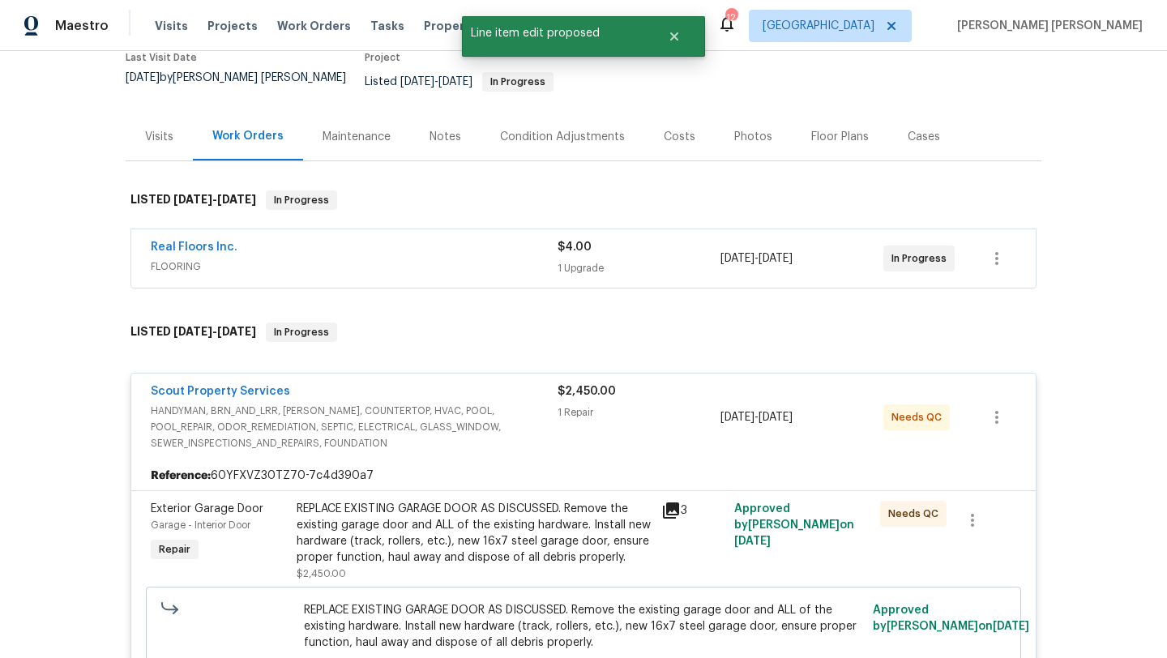
scroll to position [0, 0]
click at [226, 386] on link "Scout Property Services" at bounding box center [220, 391] width 139 height 11
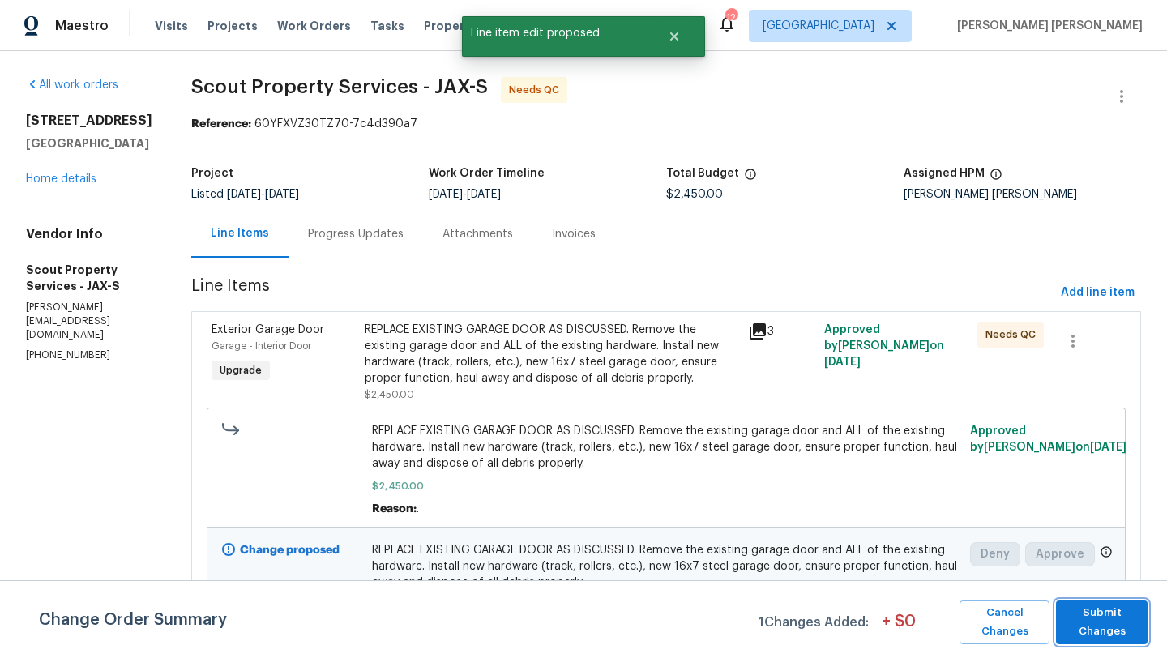
click at [1088, 609] on span "Submit Changes" at bounding box center [1101, 622] width 75 height 37
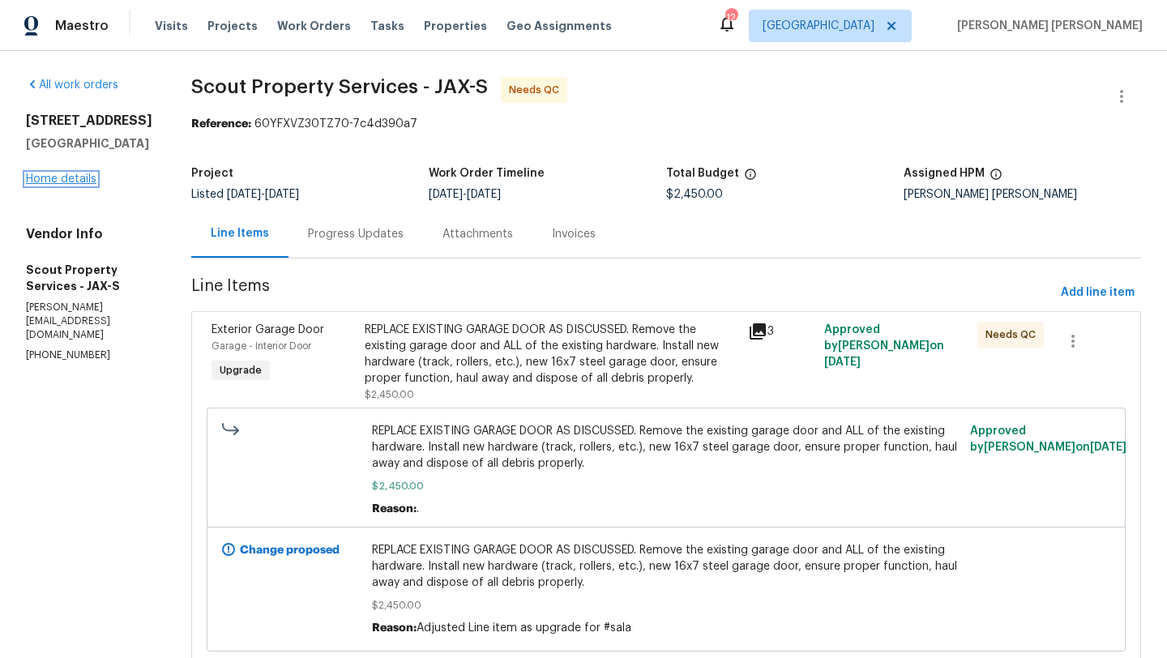
click at [54, 178] on link "Home details" at bounding box center [61, 178] width 70 height 11
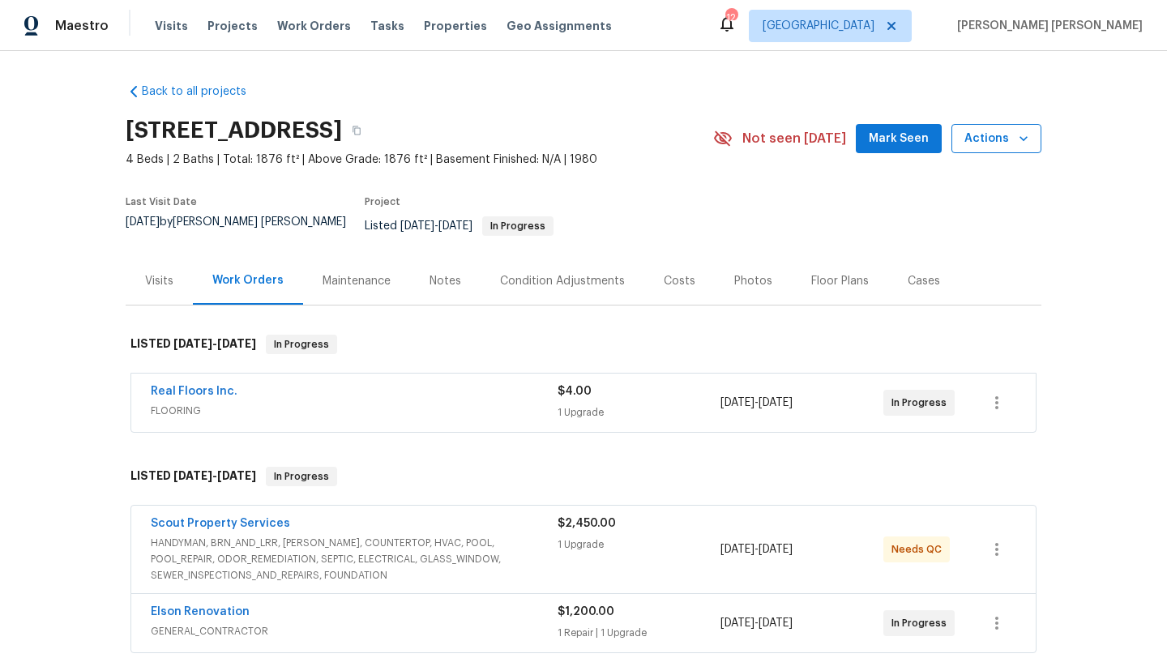
click at [1015, 131] on icon "button" at bounding box center [1023, 138] width 16 height 16
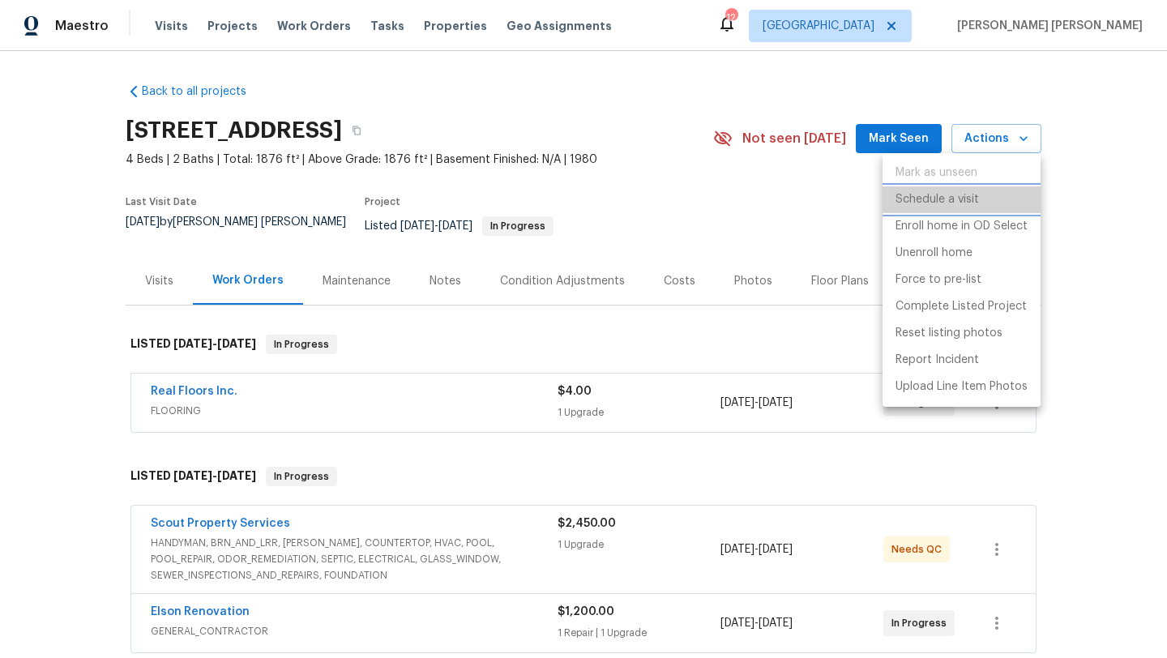
click at [986, 194] on li "Schedule a visit" at bounding box center [961, 199] width 158 height 27
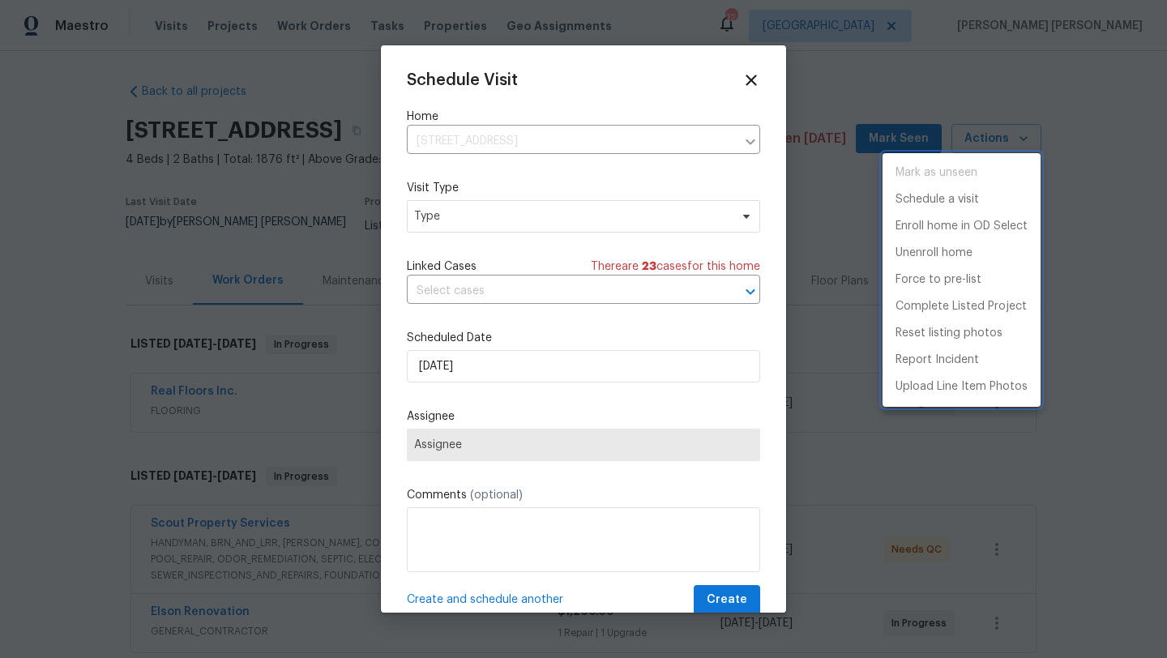
click at [478, 208] on div at bounding box center [583, 329] width 1167 height 658
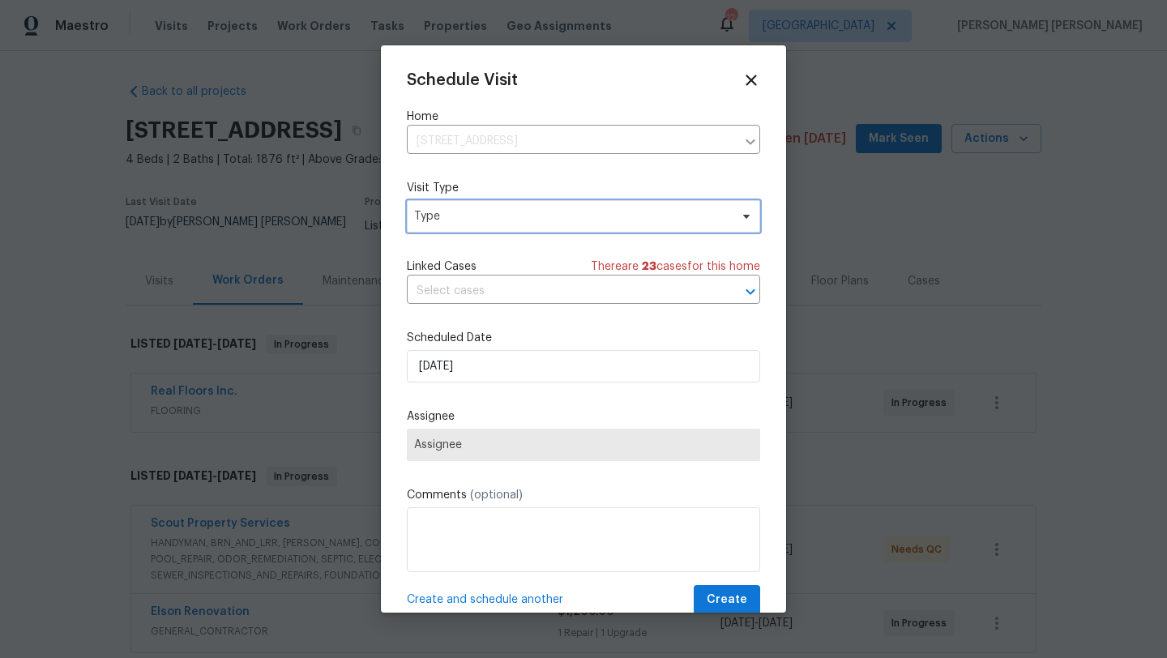
click at [477, 216] on span "Type" at bounding box center [571, 216] width 315 height 16
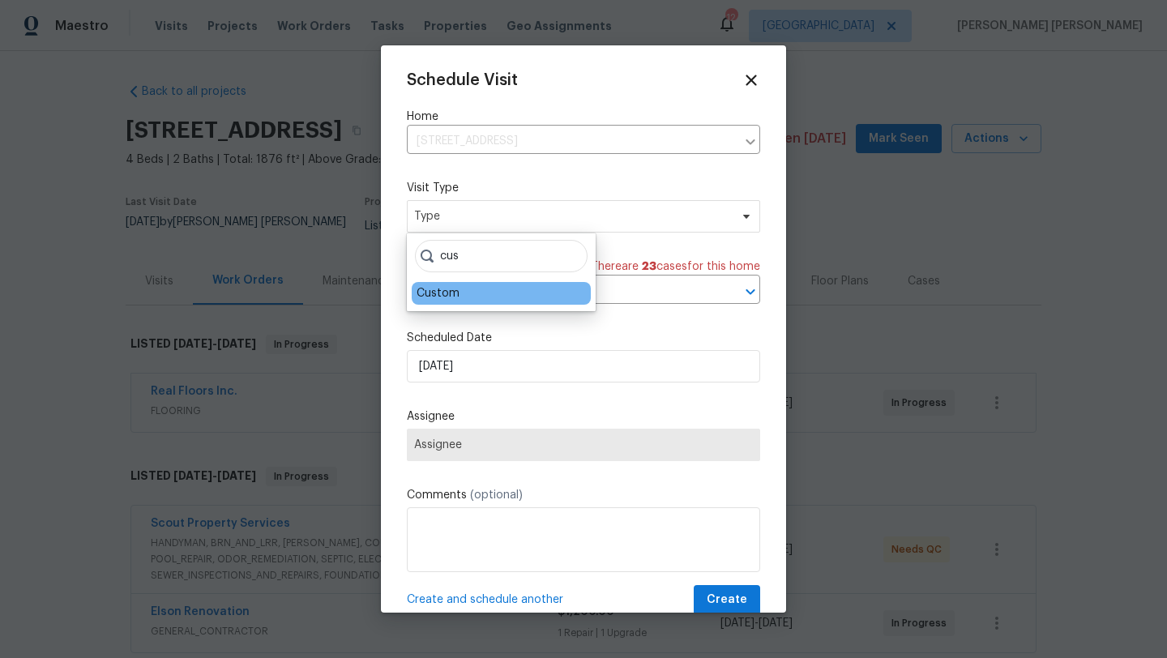
type input "cus"
click at [444, 297] on div "Custom" at bounding box center [437, 293] width 43 height 16
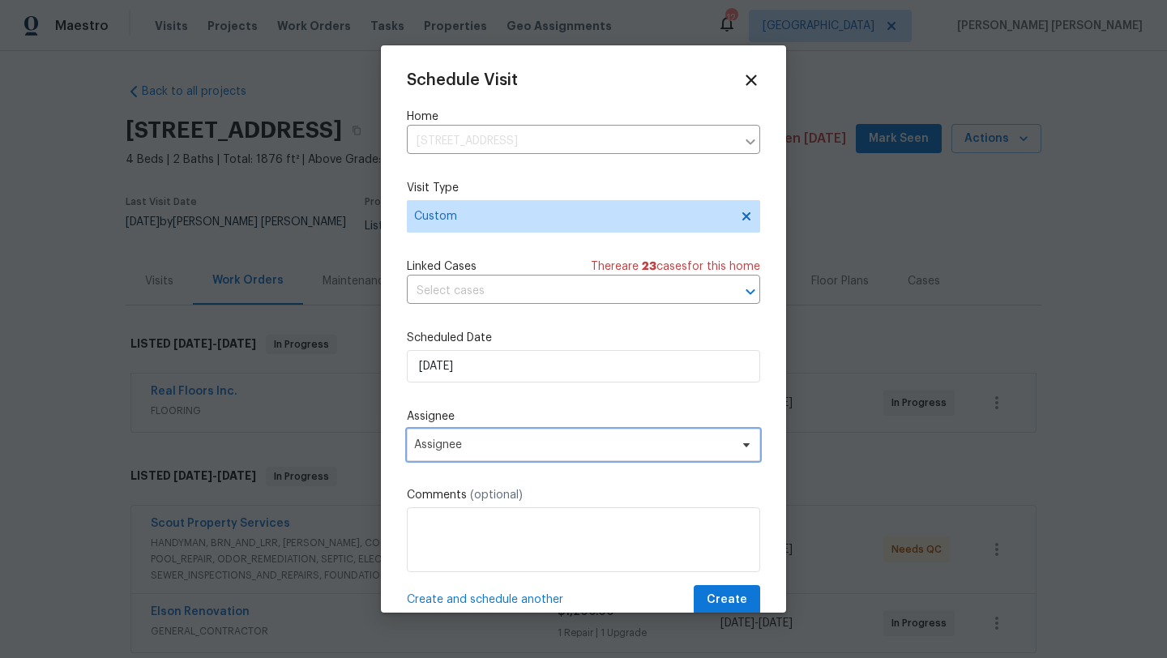
click at [472, 447] on span "Assignee" at bounding box center [573, 444] width 318 height 13
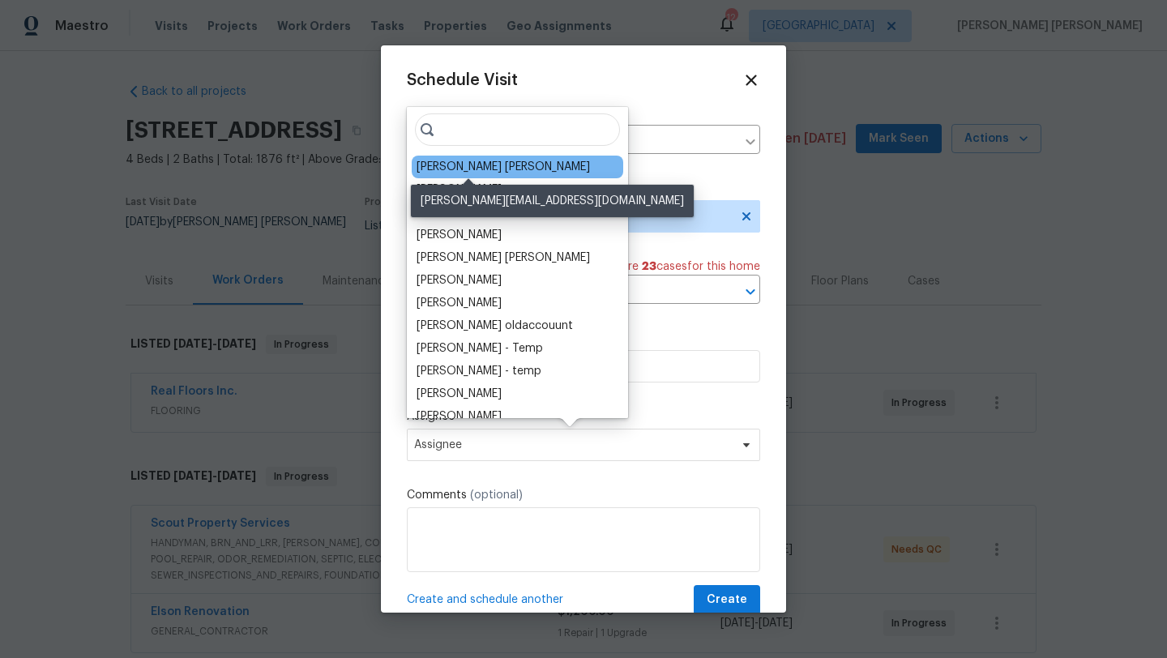
click at [507, 159] on div "[PERSON_NAME] [PERSON_NAME]" at bounding box center [502, 167] width 173 height 16
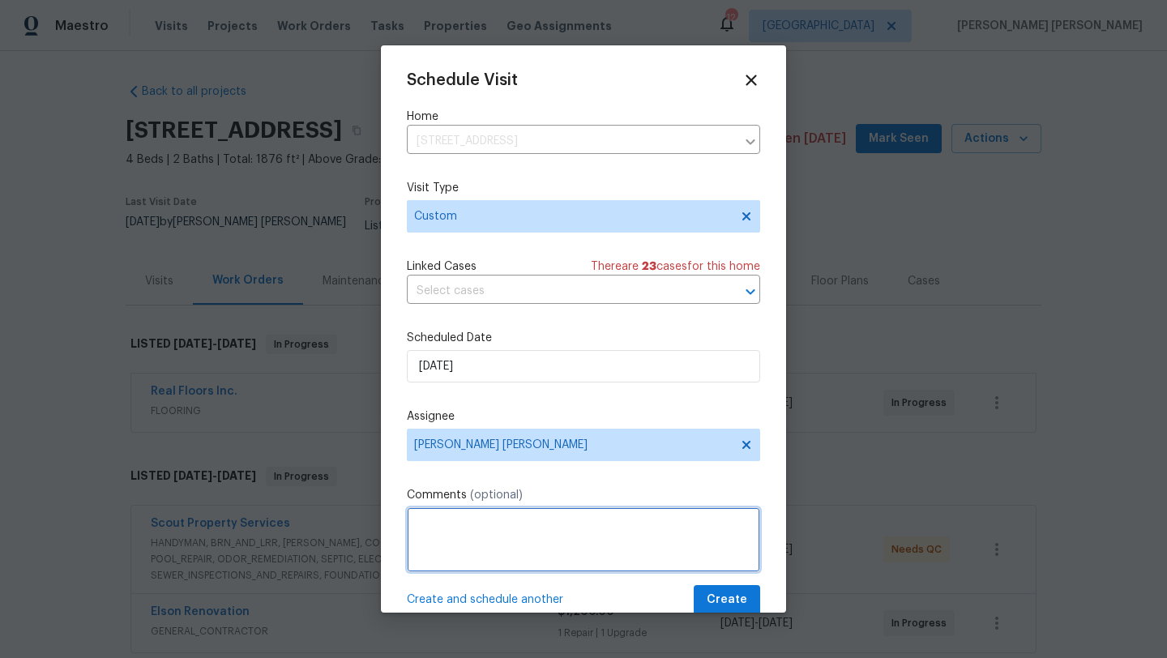
click at [469, 536] on textarea at bounding box center [583, 539] width 353 height 65
type textarea "T"
type textarea "Take new listing photos"
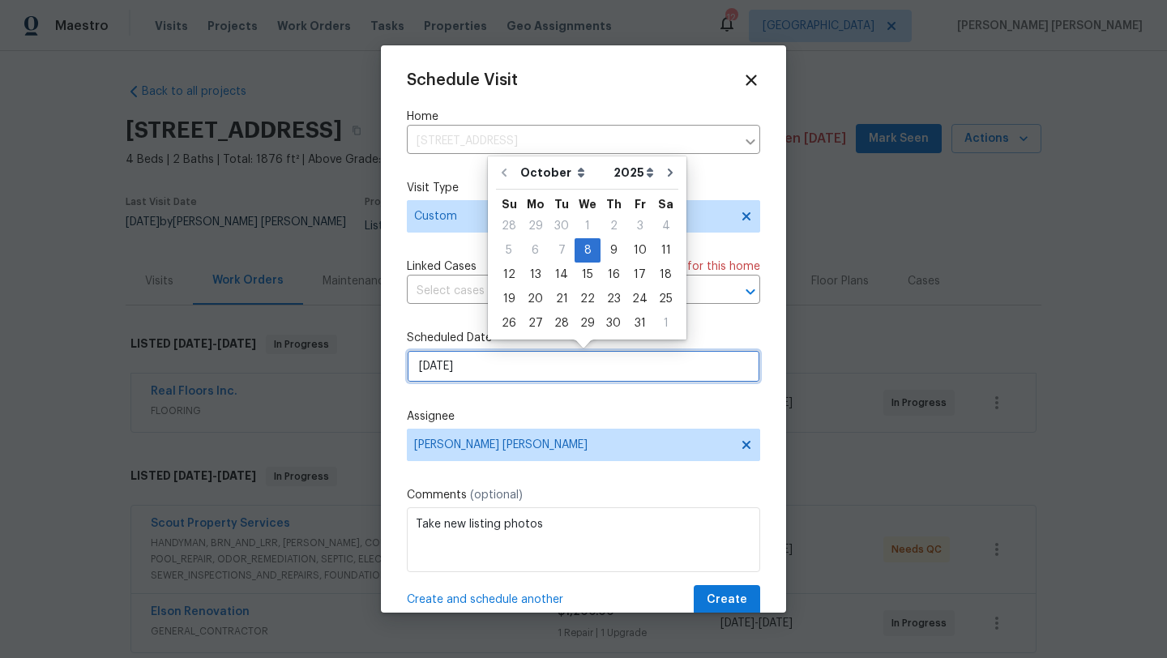
click at [510, 363] on input "[DATE]" at bounding box center [583, 366] width 353 height 32
click at [608, 253] on div "9" at bounding box center [613, 250] width 26 height 23
type input "10/9/2025"
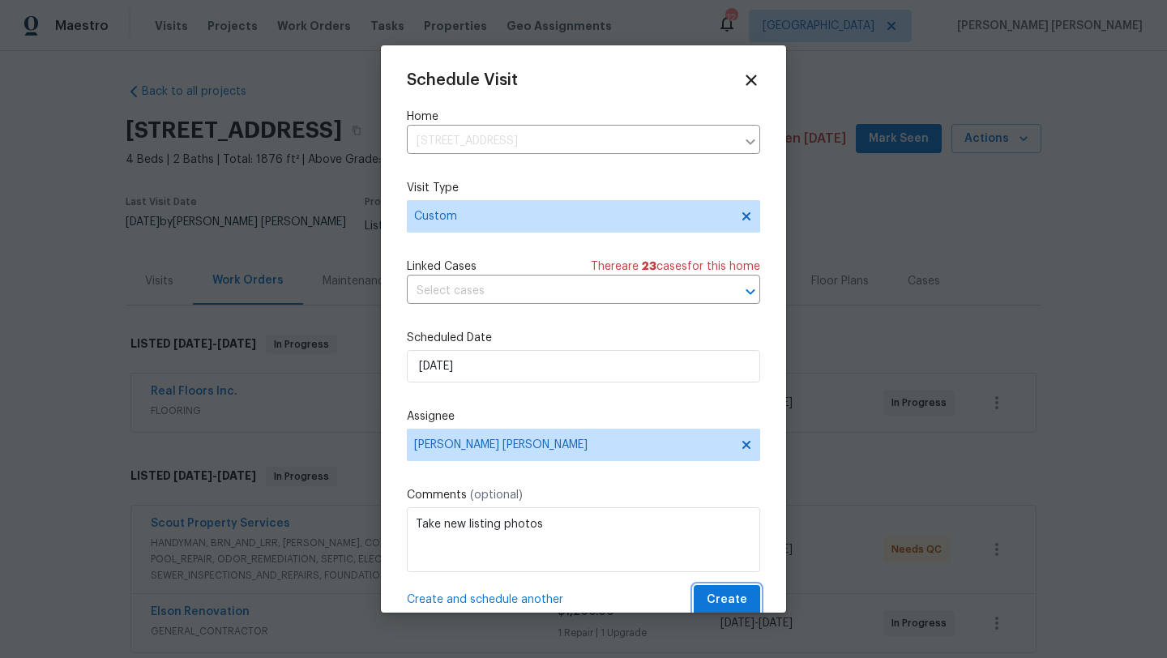
click at [732, 600] on span "Create" at bounding box center [727, 600] width 41 height 20
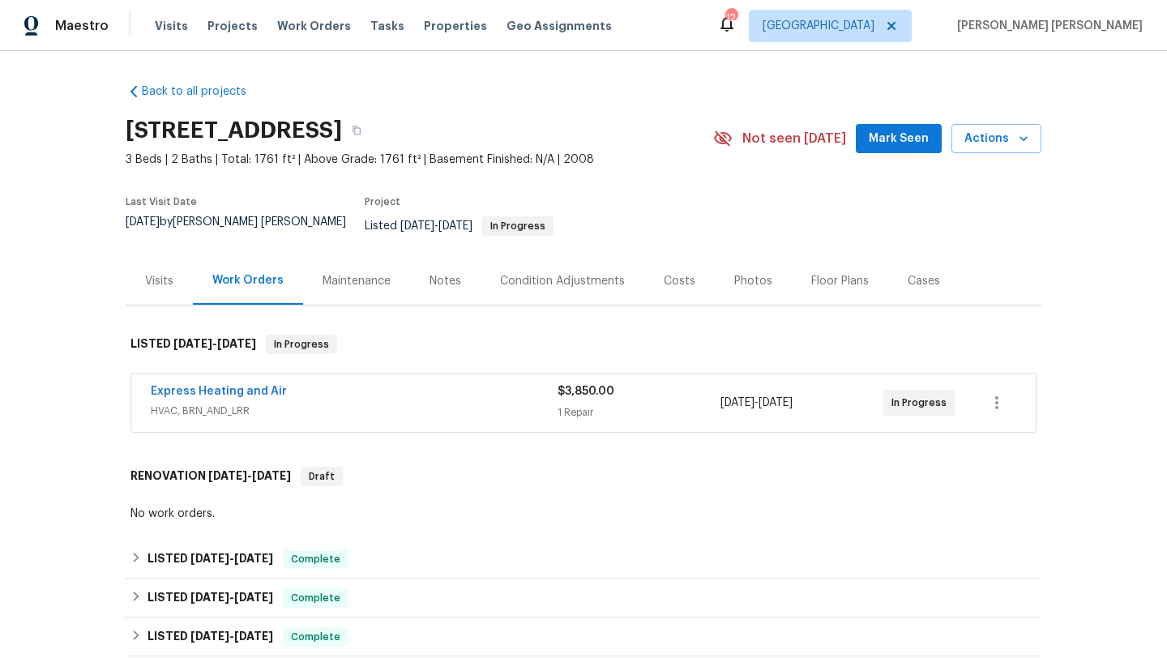
click at [358, 403] on span "HVAC, BRN_AND_LRR" at bounding box center [354, 411] width 407 height 16
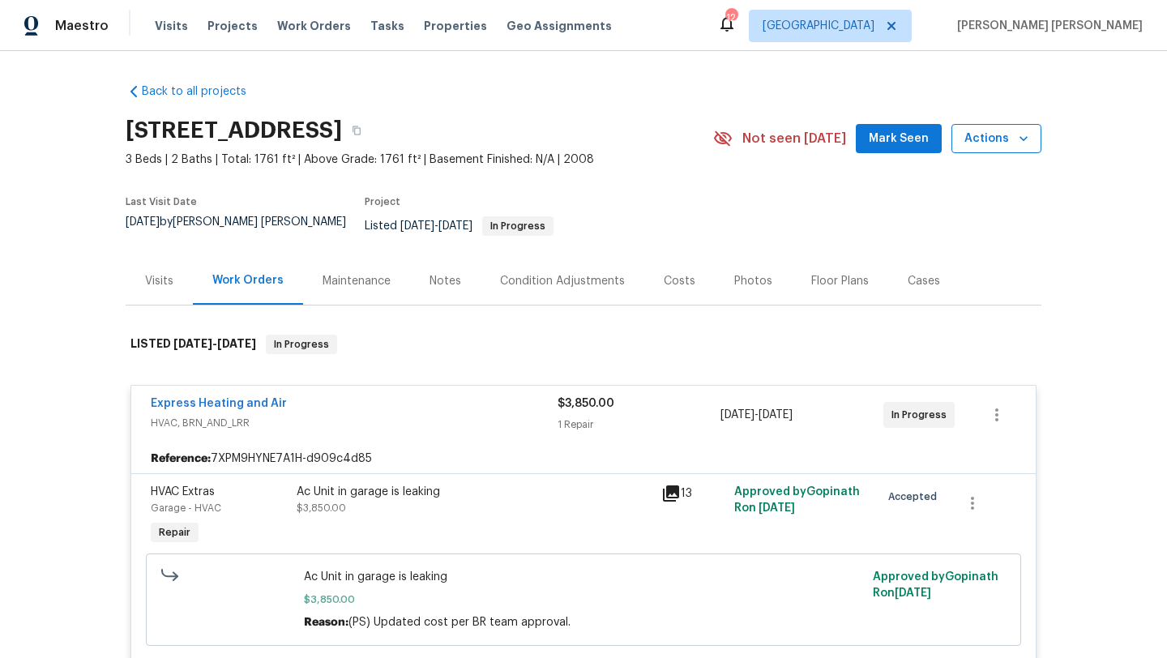
click at [1020, 142] on icon "button" at bounding box center [1023, 138] width 16 height 16
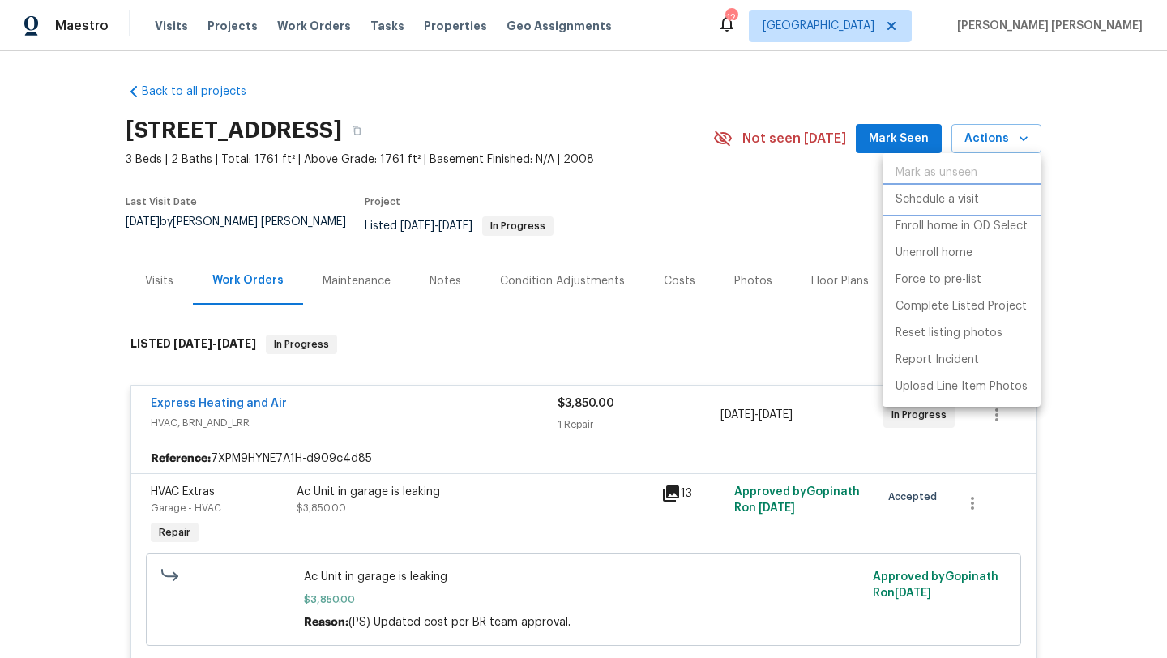
click at [973, 205] on p "Schedule a visit" at bounding box center [936, 199] width 83 height 17
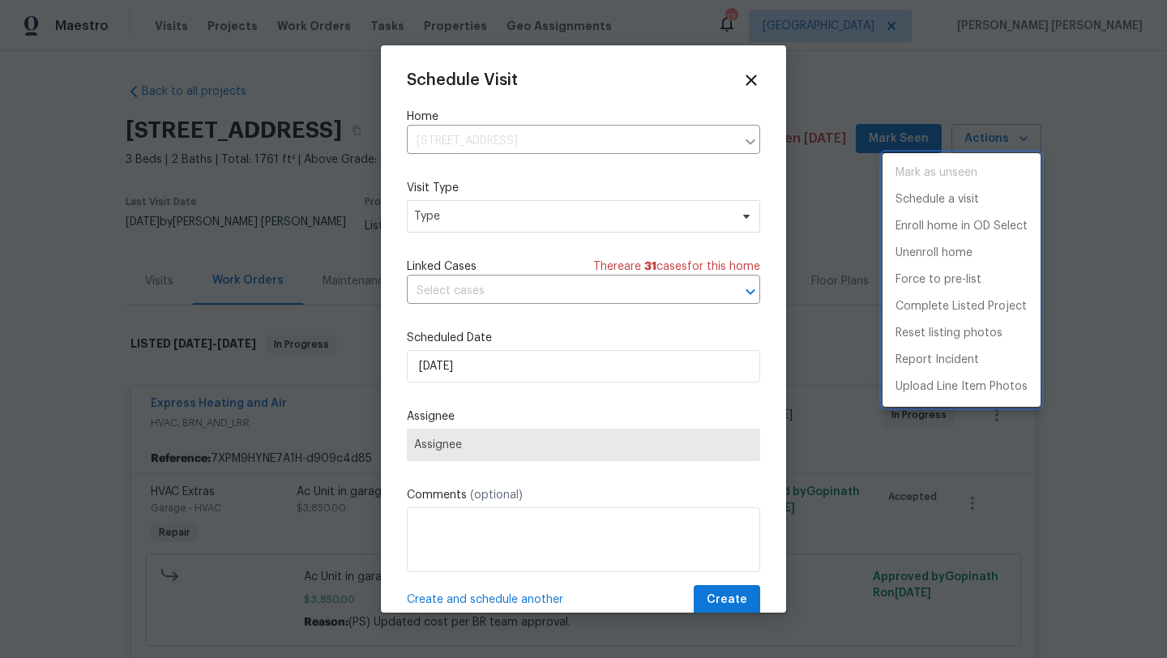
click at [446, 221] on div at bounding box center [583, 329] width 1167 height 658
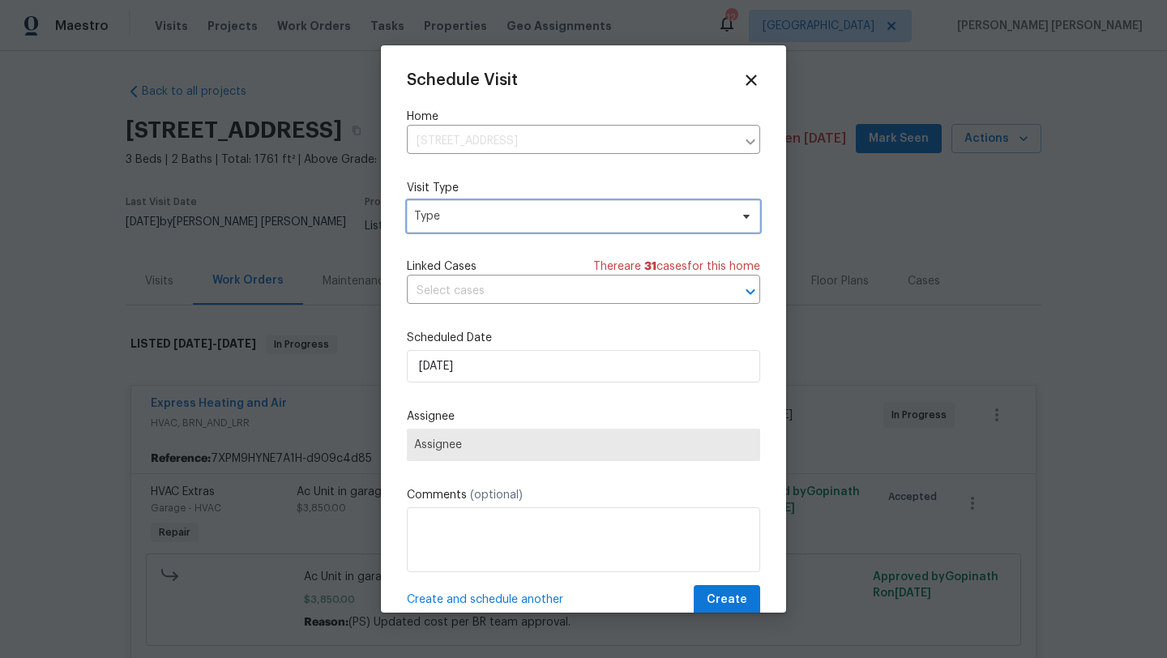
click at [446, 221] on span "Type" at bounding box center [571, 216] width 315 height 16
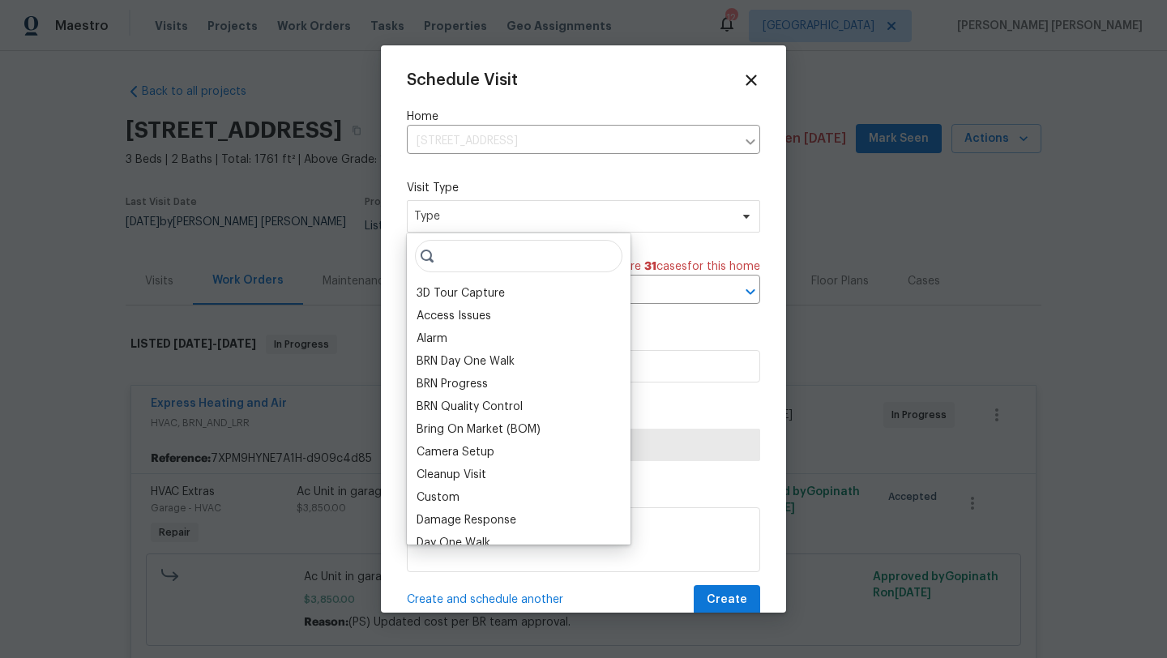
click at [493, 257] on input "search" at bounding box center [518, 256] width 207 height 32
